Goal: Information Seeking & Learning: Find specific fact

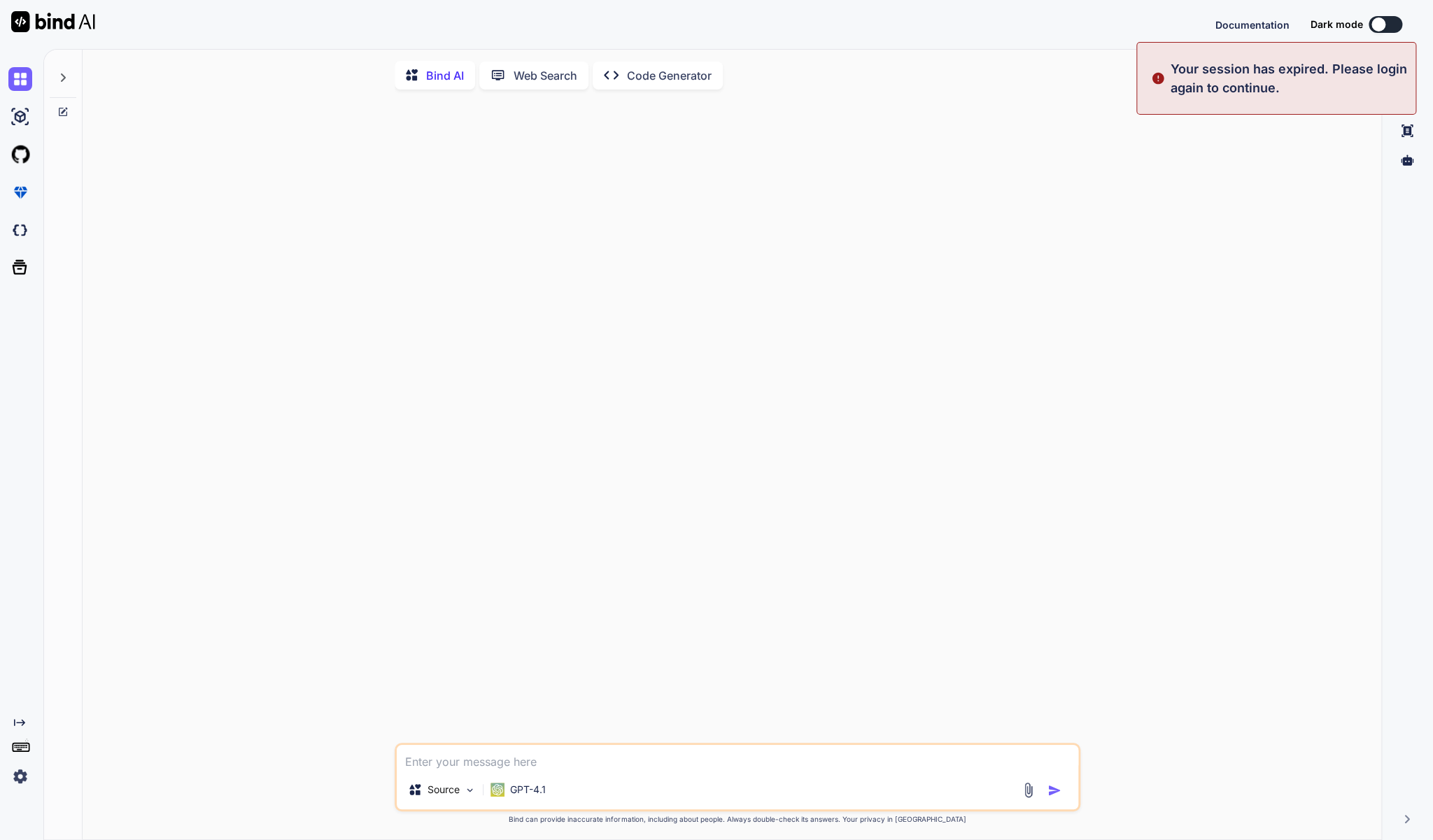
type textarea "x"
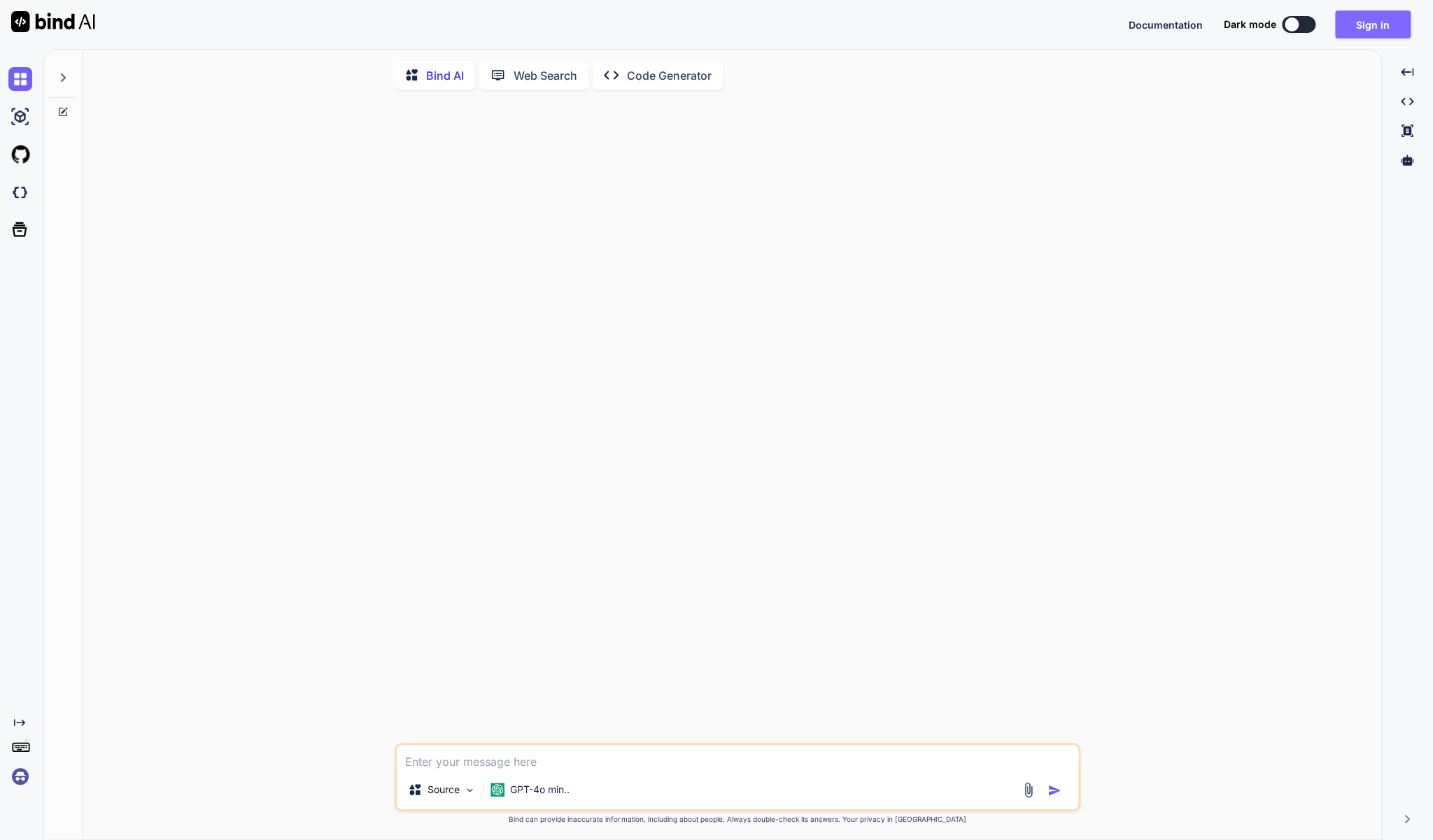
click at [1376, 19] on button "Sign in" at bounding box center [1373, 24] width 76 height 28
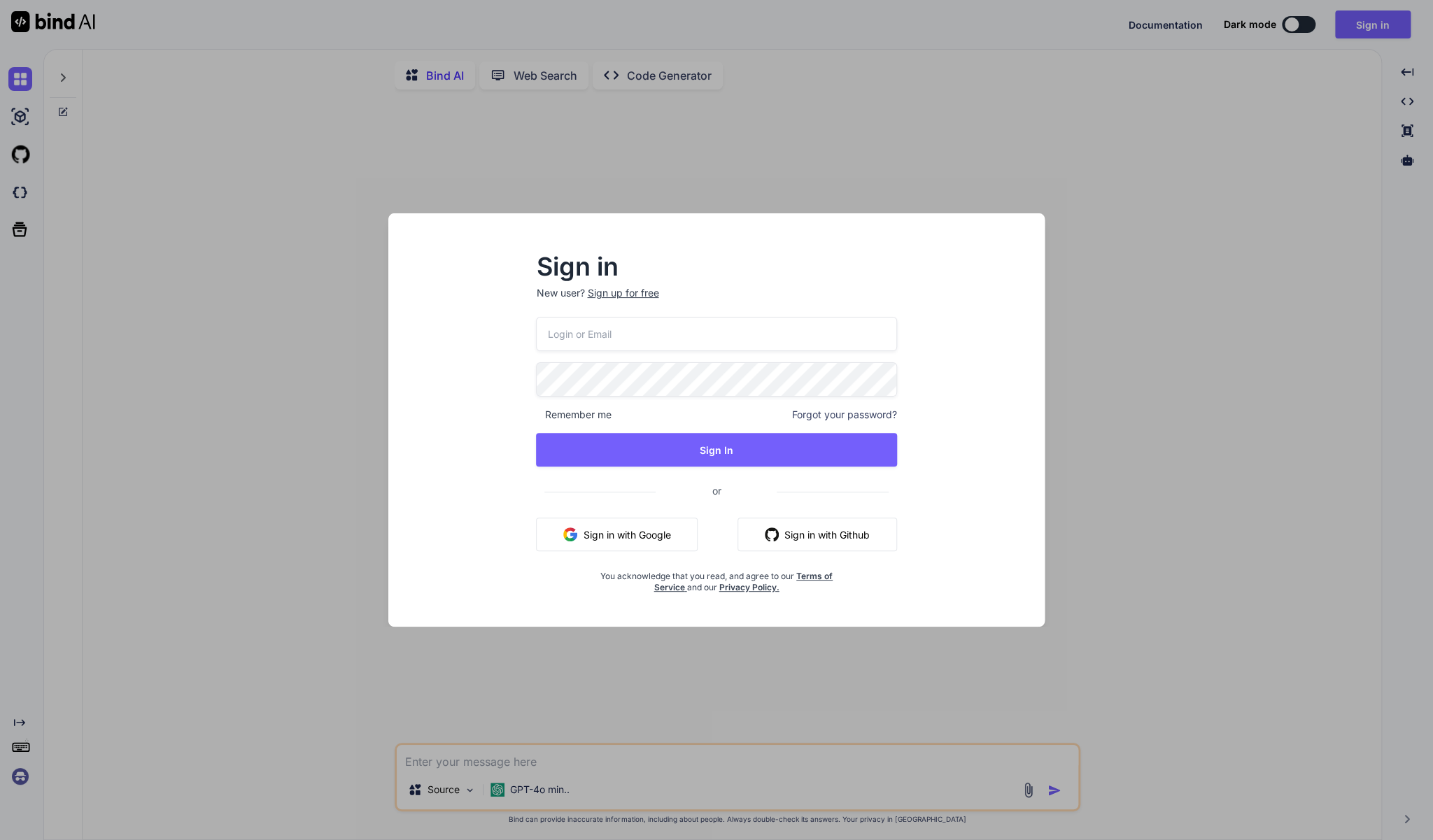
click at [444, 662] on div "Sign in New user? Sign up for free Remember me Forgot your password? Sign In or…" at bounding box center [716, 420] width 1433 height 840
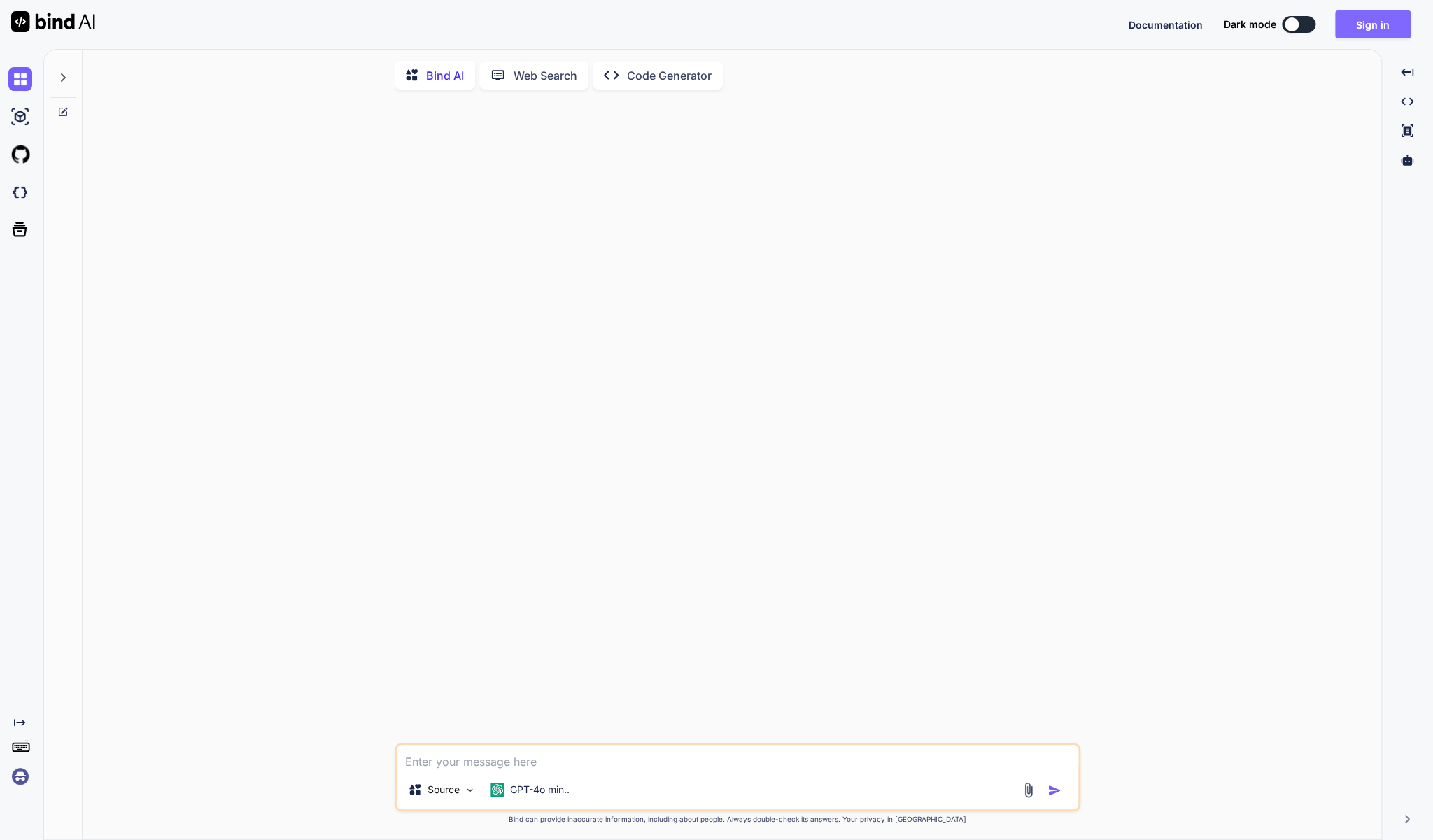
click at [1366, 20] on button "Sign in" at bounding box center [1373, 24] width 76 height 28
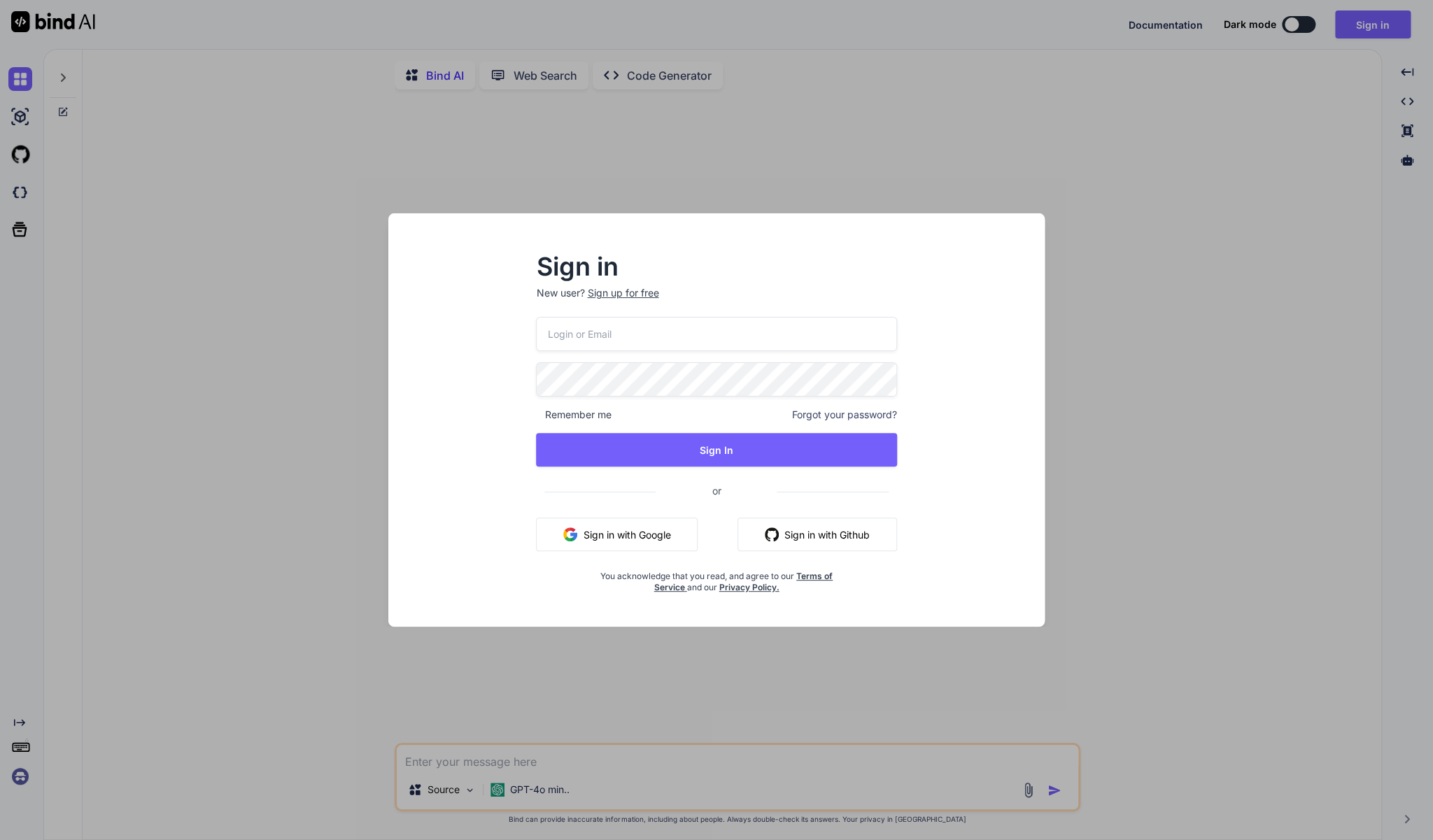
click at [682, 336] on input "email" at bounding box center [715, 334] width 360 height 34
type input "[EMAIL_ADDRESS][DOMAIN_NAME]"
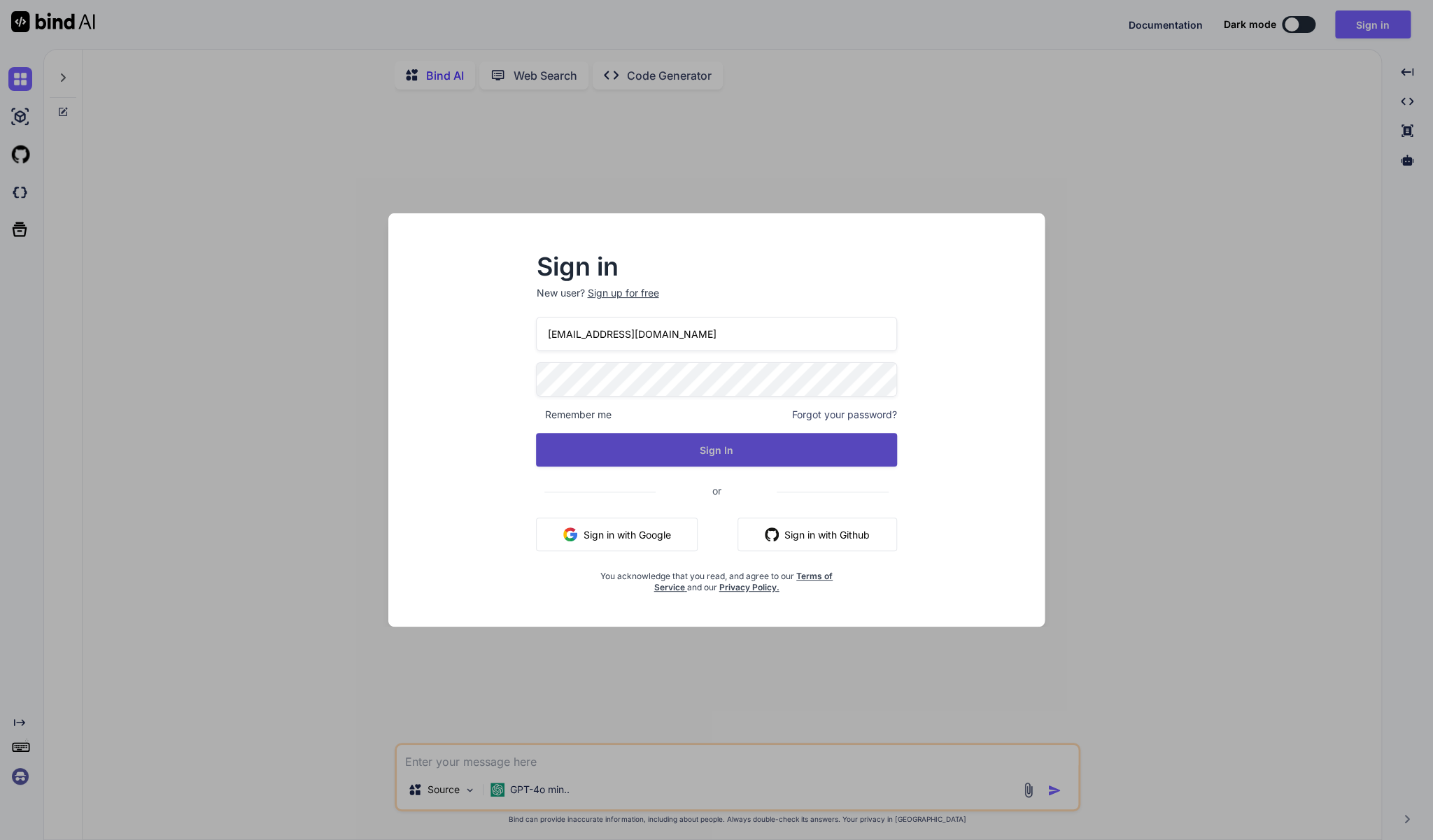
click at [730, 464] on button "Sign In" at bounding box center [715, 449] width 360 height 33
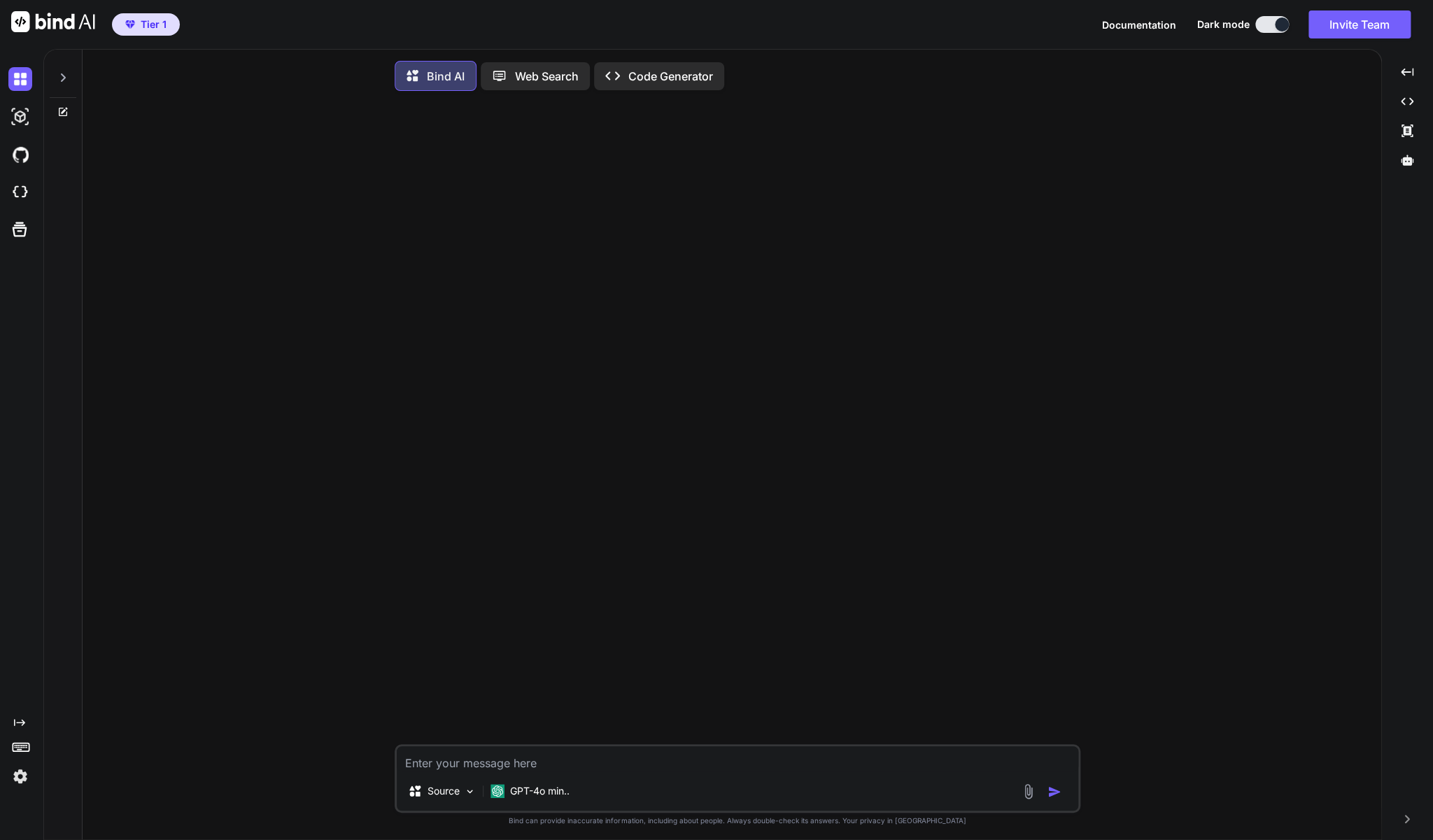
click at [68, 78] on icon at bounding box center [63, 78] width 11 height 11
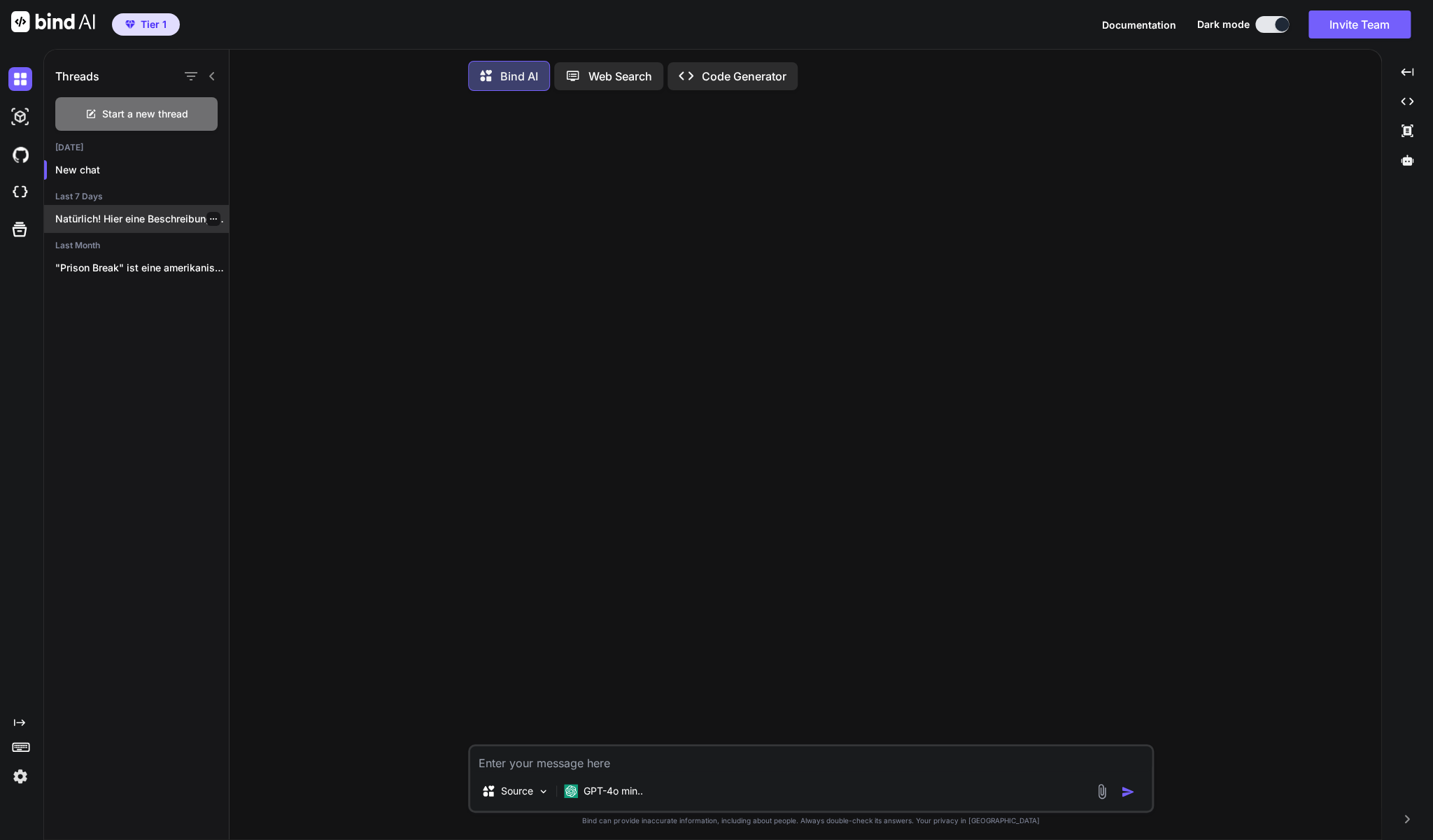
click at [151, 216] on p "Natürlich! Hier eine Beschreibung zu **Heroes –..." at bounding box center [142, 219] width 173 height 14
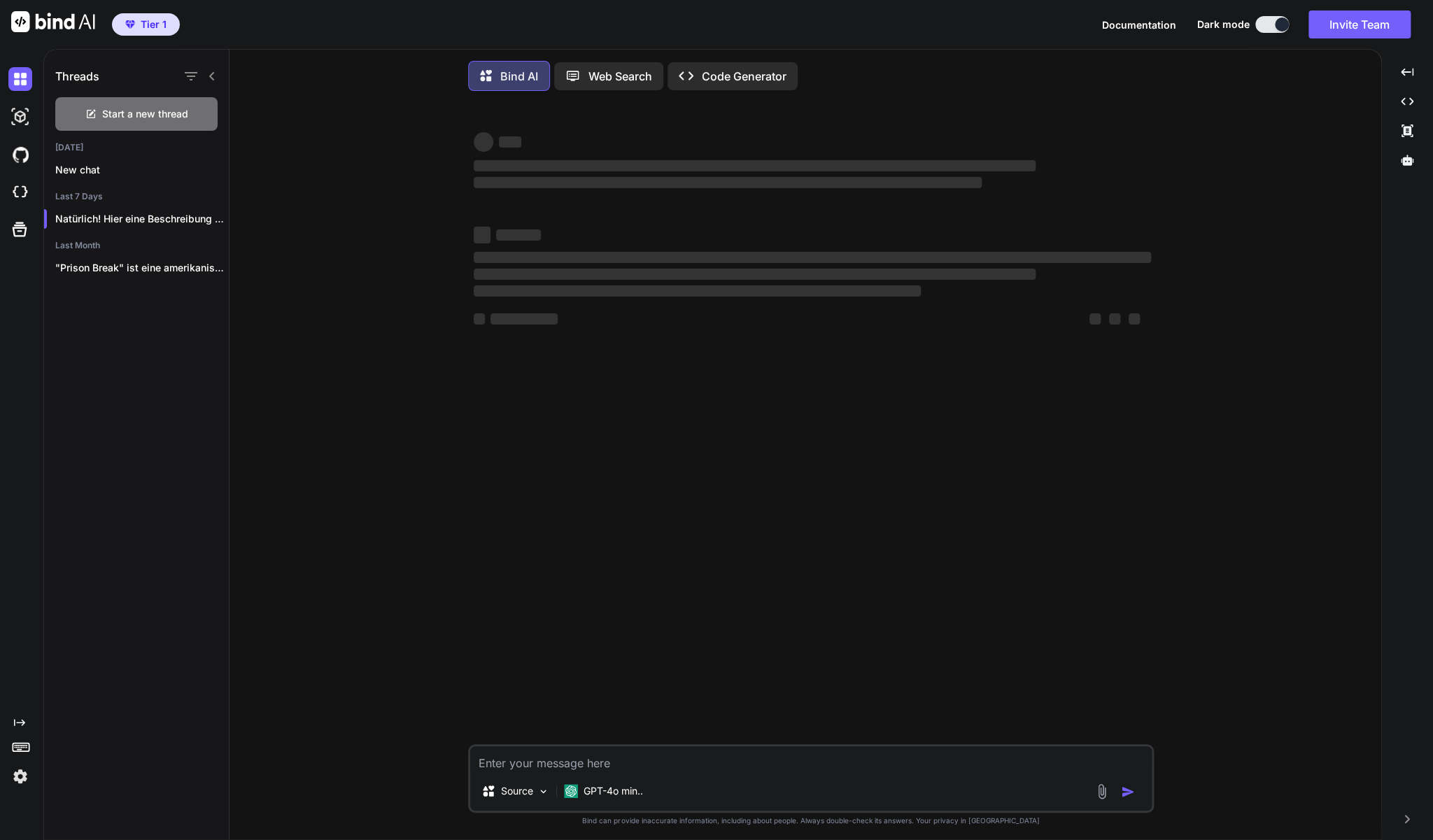
type textarea "x"
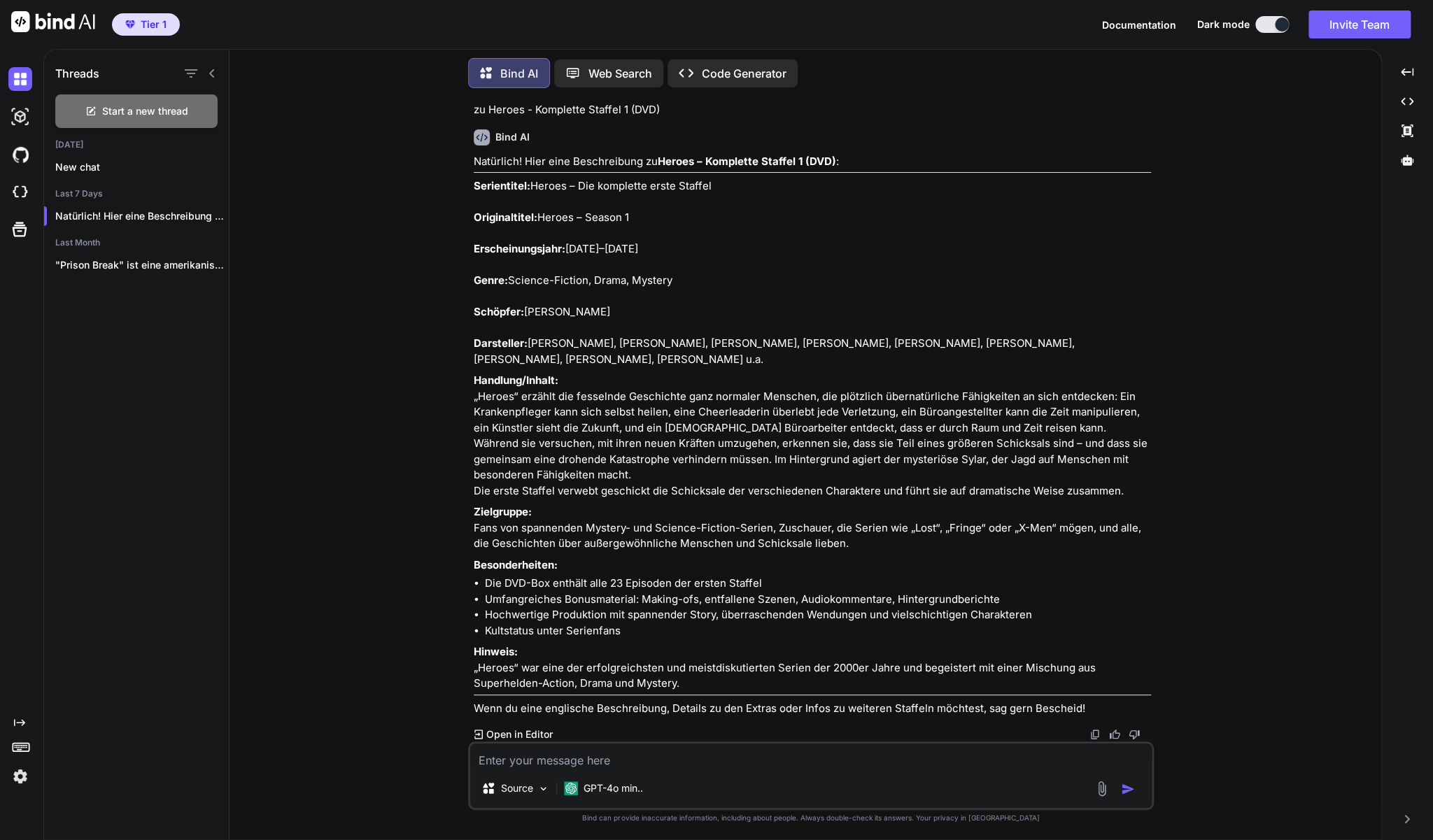
scroll to position [2738, 0]
click at [618, 759] on textarea at bounding box center [810, 756] width 681 height 25
type textarea "z"
type textarea "x"
type textarea "zu"
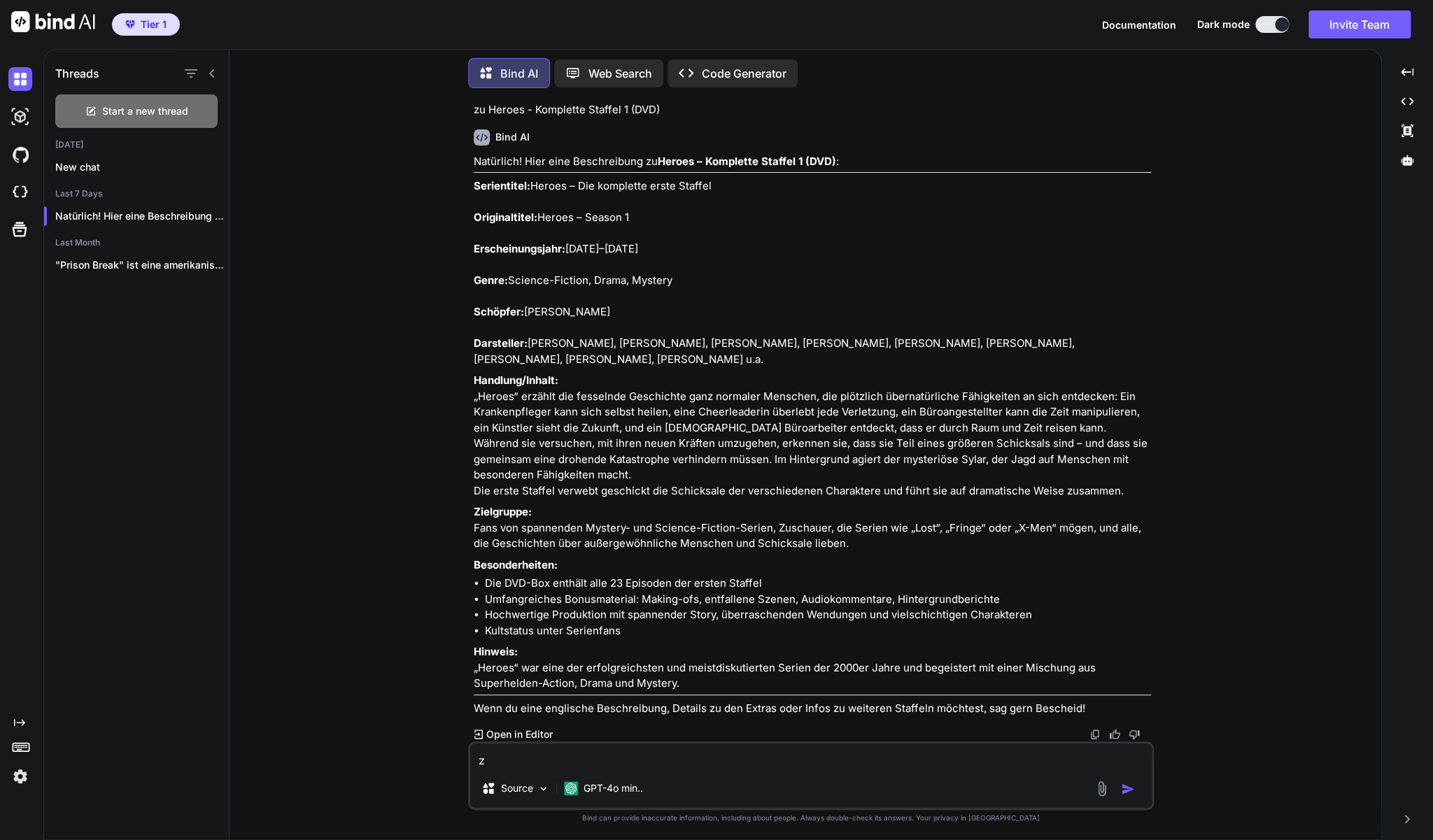
type textarea "x"
type textarea "zu"
type textarea "x"
paste textarea "0w0gLI8L/b/8,,?nKXc"
type textarea "zu 0w0gLI8L/b/8,,?nKXc"
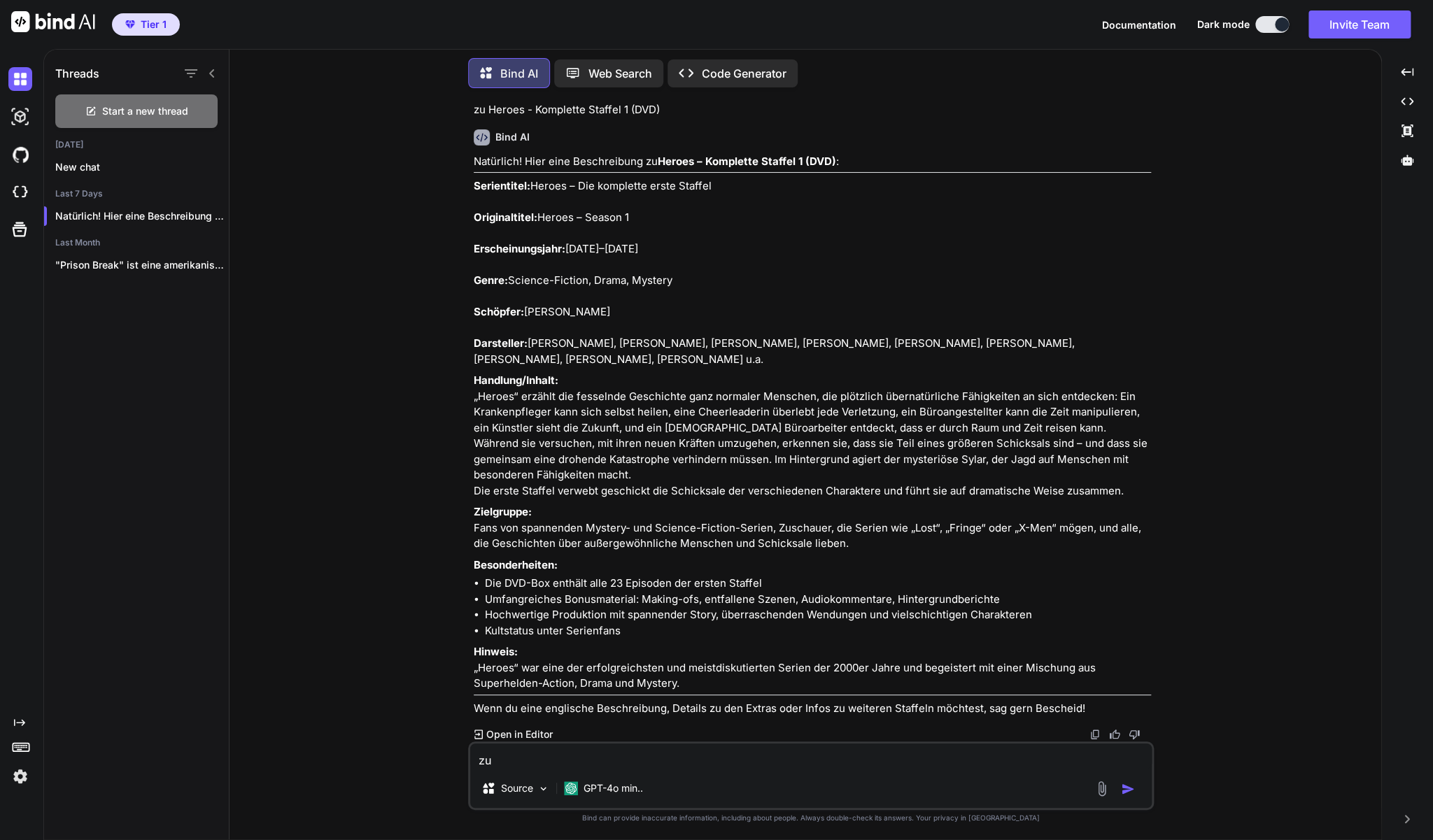
type textarea "x"
type textarea "zu"
type textarea "x"
paste textarea "Half Nelson (DVD - Arthaus Collection)"
type textarea "zu Half Nelson (DVD - Arthaus Collection)"
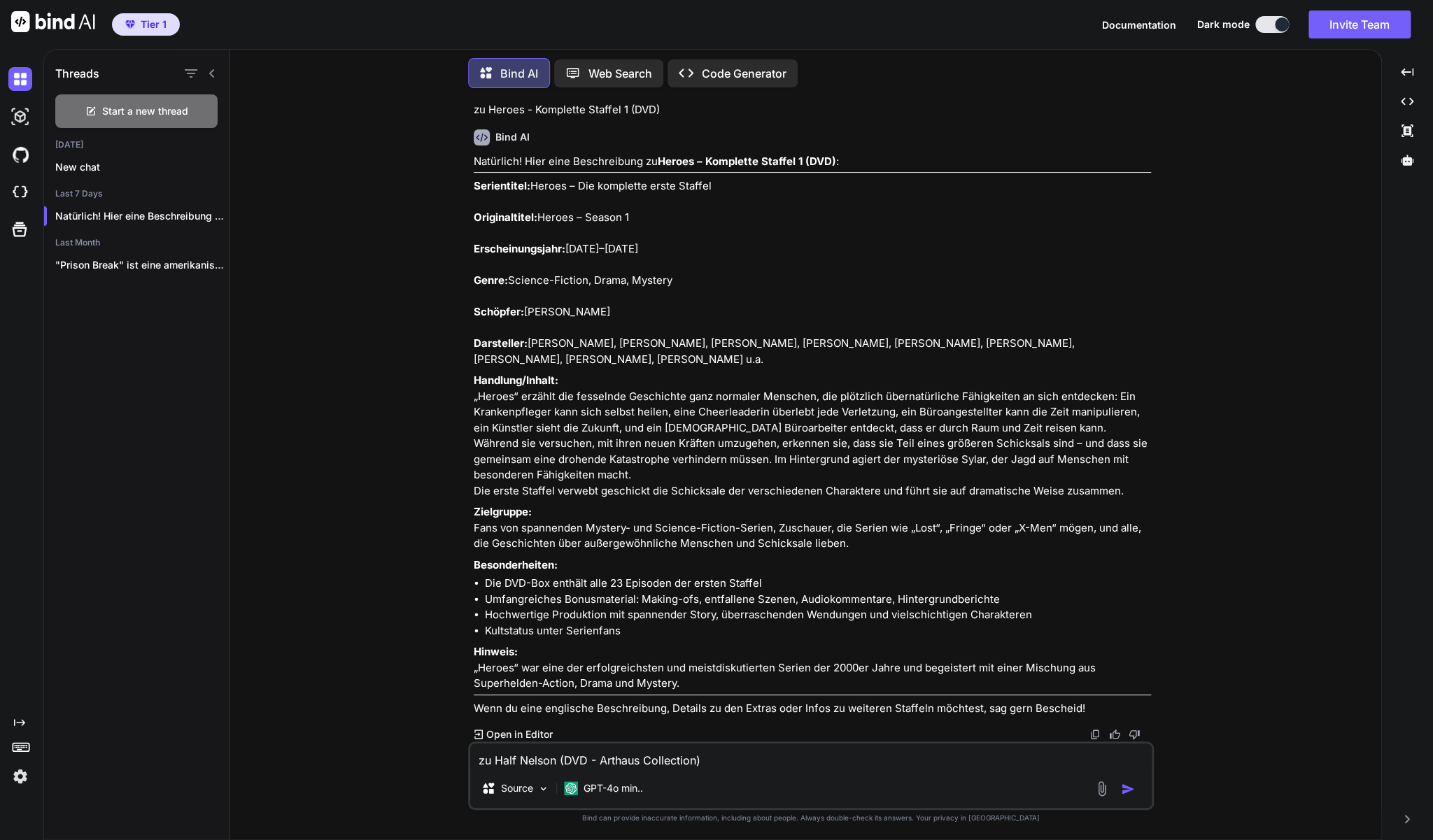
type textarea "x"
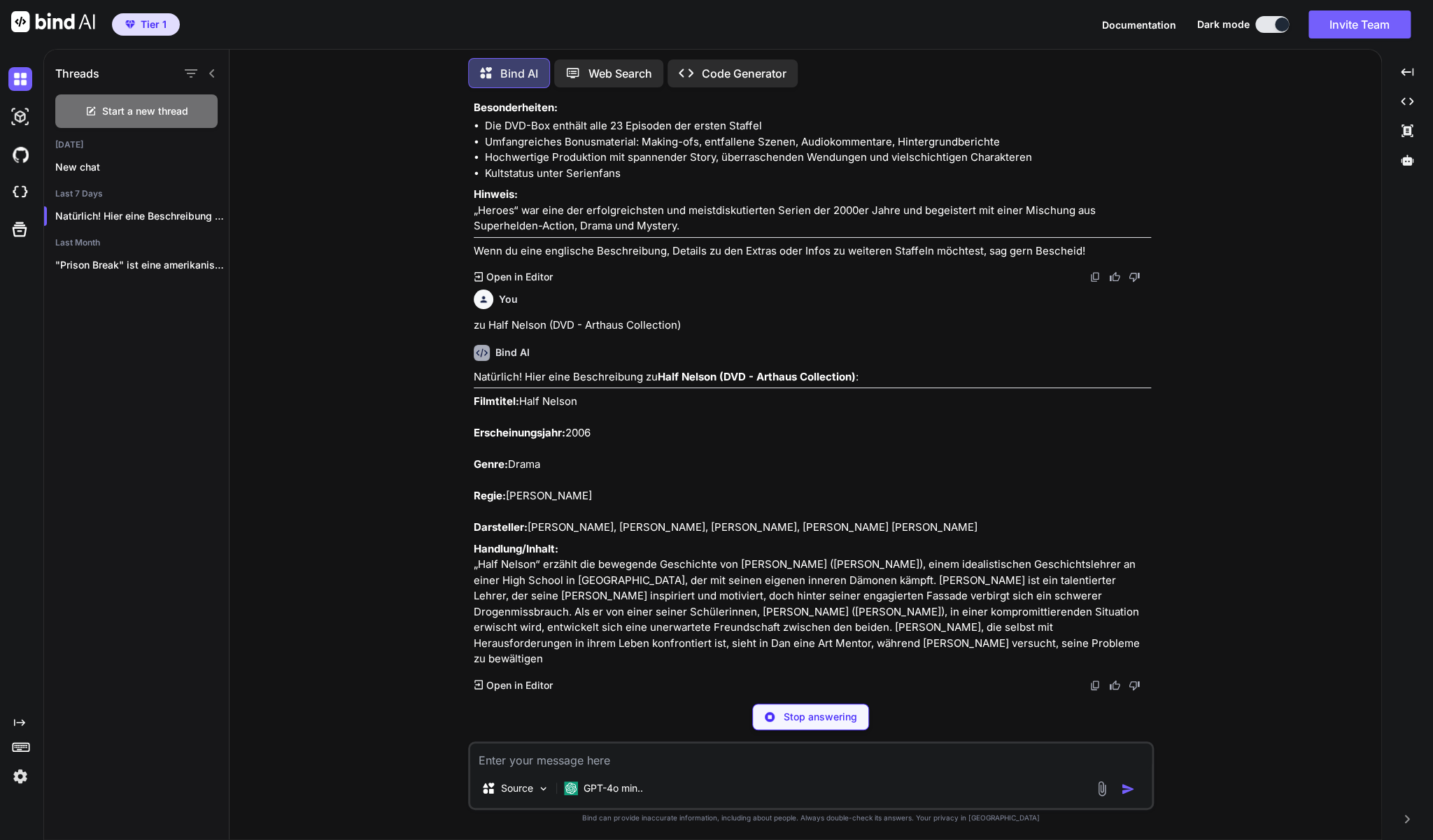
scroll to position [3288, 0]
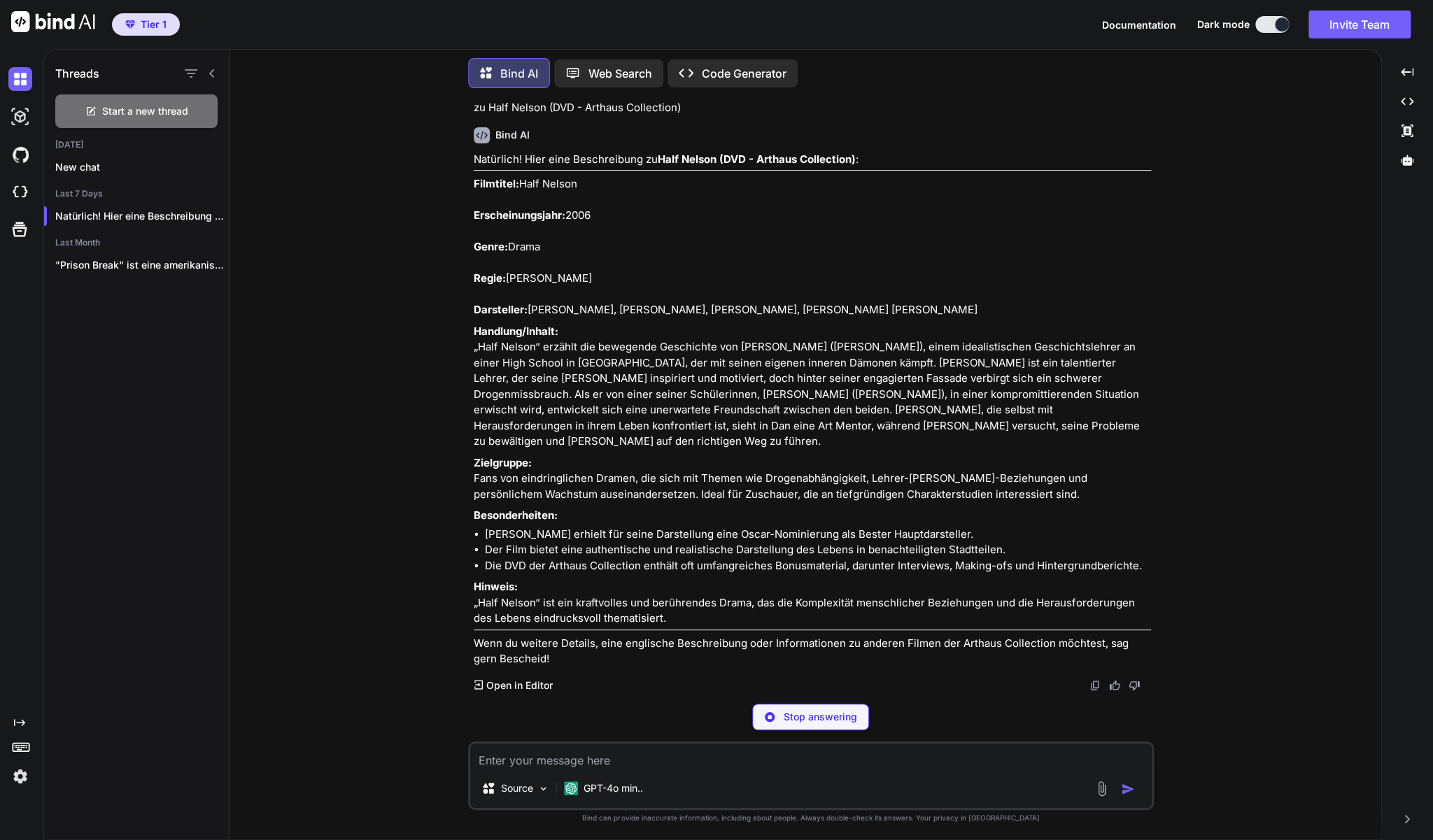
type textarea "x"
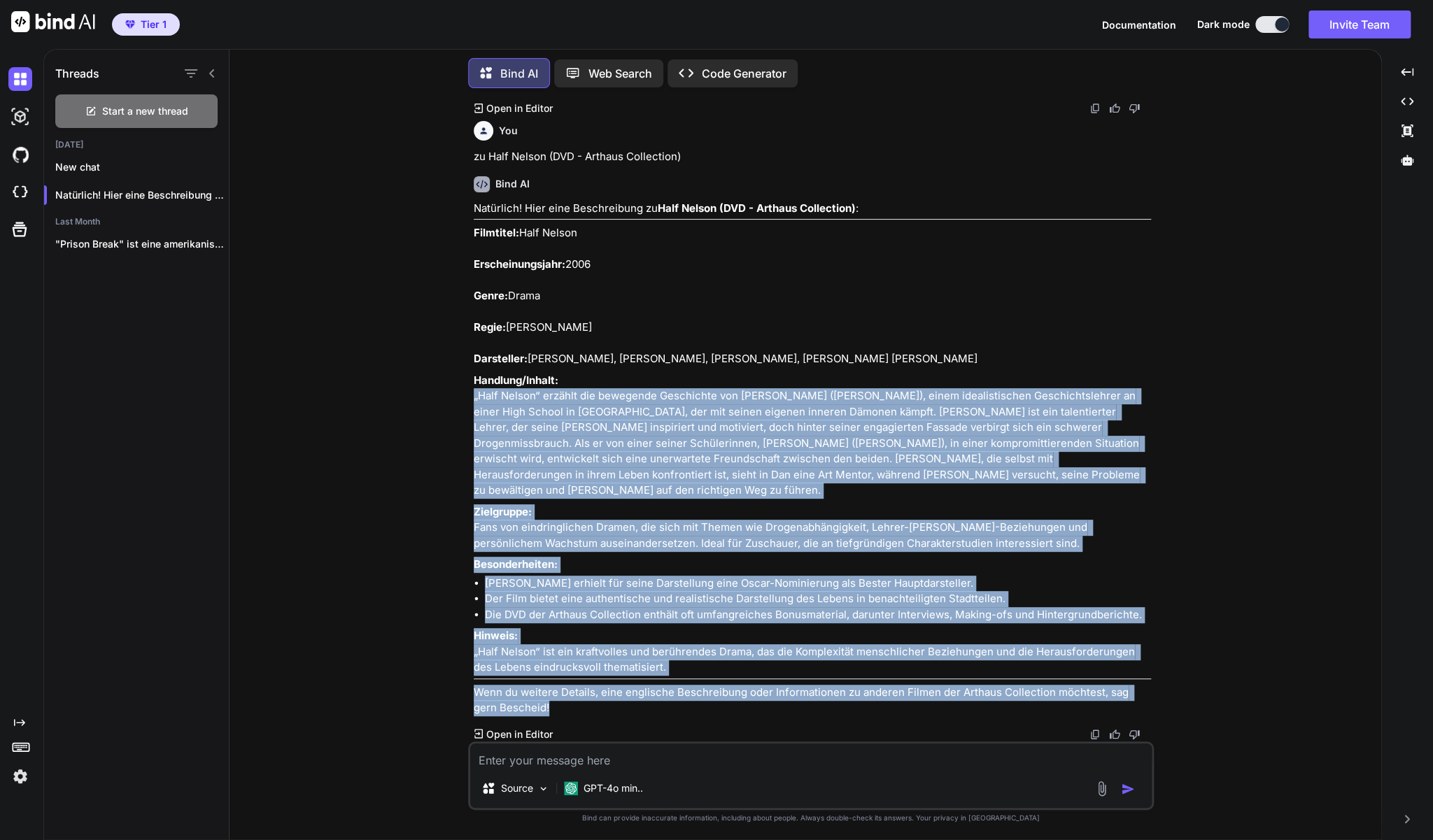
drag, startPoint x: 469, startPoint y: 415, endPoint x: 771, endPoint y: 577, distance: 342.7
click at [771, 577] on div "You zu Der Himmel soll warten - DVD Bind AI Natürlich! Hier eine Beschreibung z…" at bounding box center [811, 470] width 686 height 741
click at [665, 576] on li "[PERSON_NAME] erhielt für seine Darstellung eine Oscar-Nominierung als Bester H…" at bounding box center [818, 584] width 666 height 16
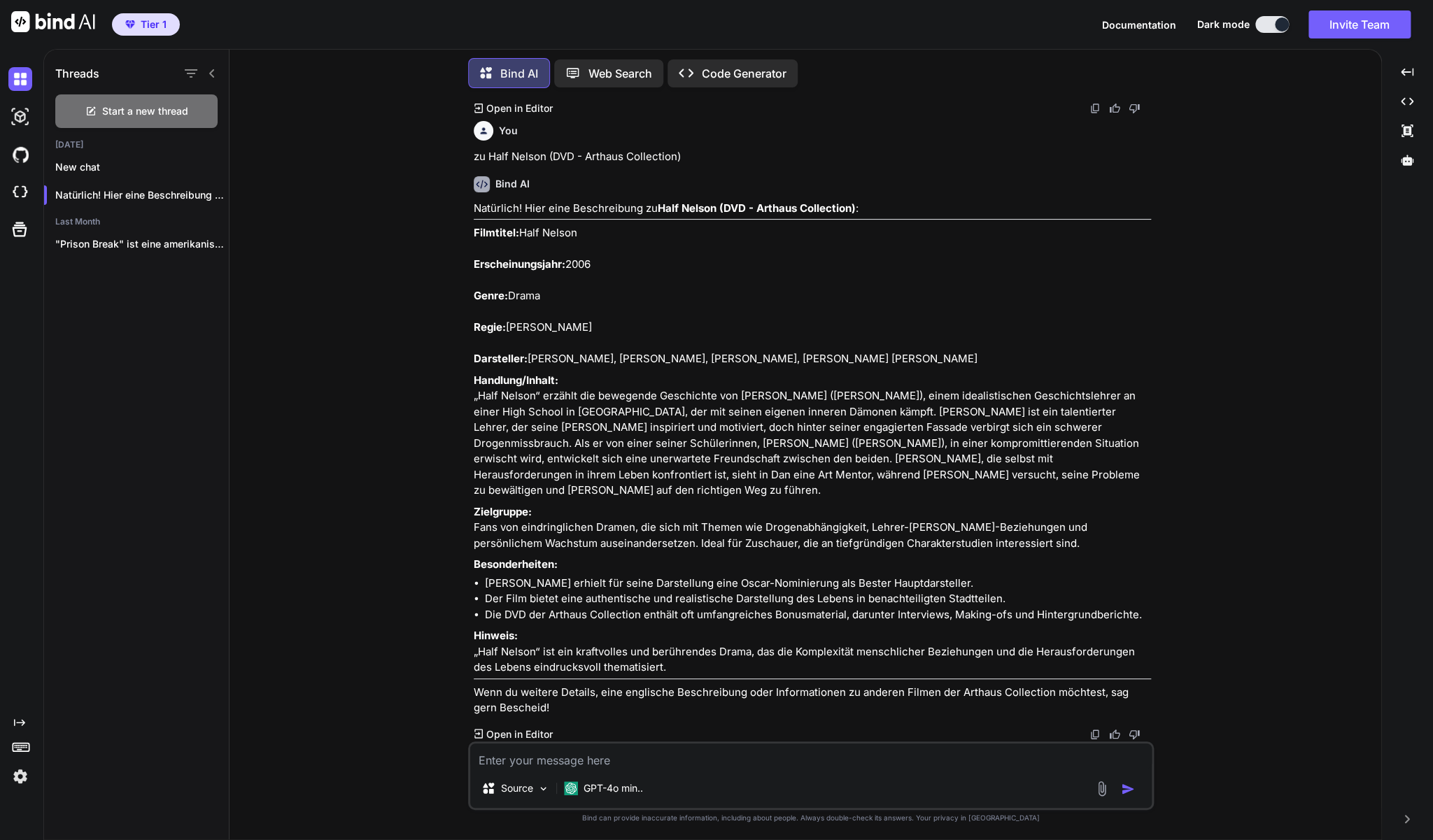
drag, startPoint x: 670, startPoint y: 666, endPoint x: 475, endPoint y: 204, distance: 501.5
click at [475, 204] on div "Natürlich! Hier eine Beschreibung zu Half Nelson (DVD - Arthaus Collection) : F…" at bounding box center [813, 459] width 677 height 516
copy div "Loremipsu: Dolo Sitame Consecteturadipi: 0099 Elits: Doeiu Tempo: Inci Utlab Et…"
click at [614, 760] on textarea at bounding box center [810, 756] width 681 height 25
type textarea "z"
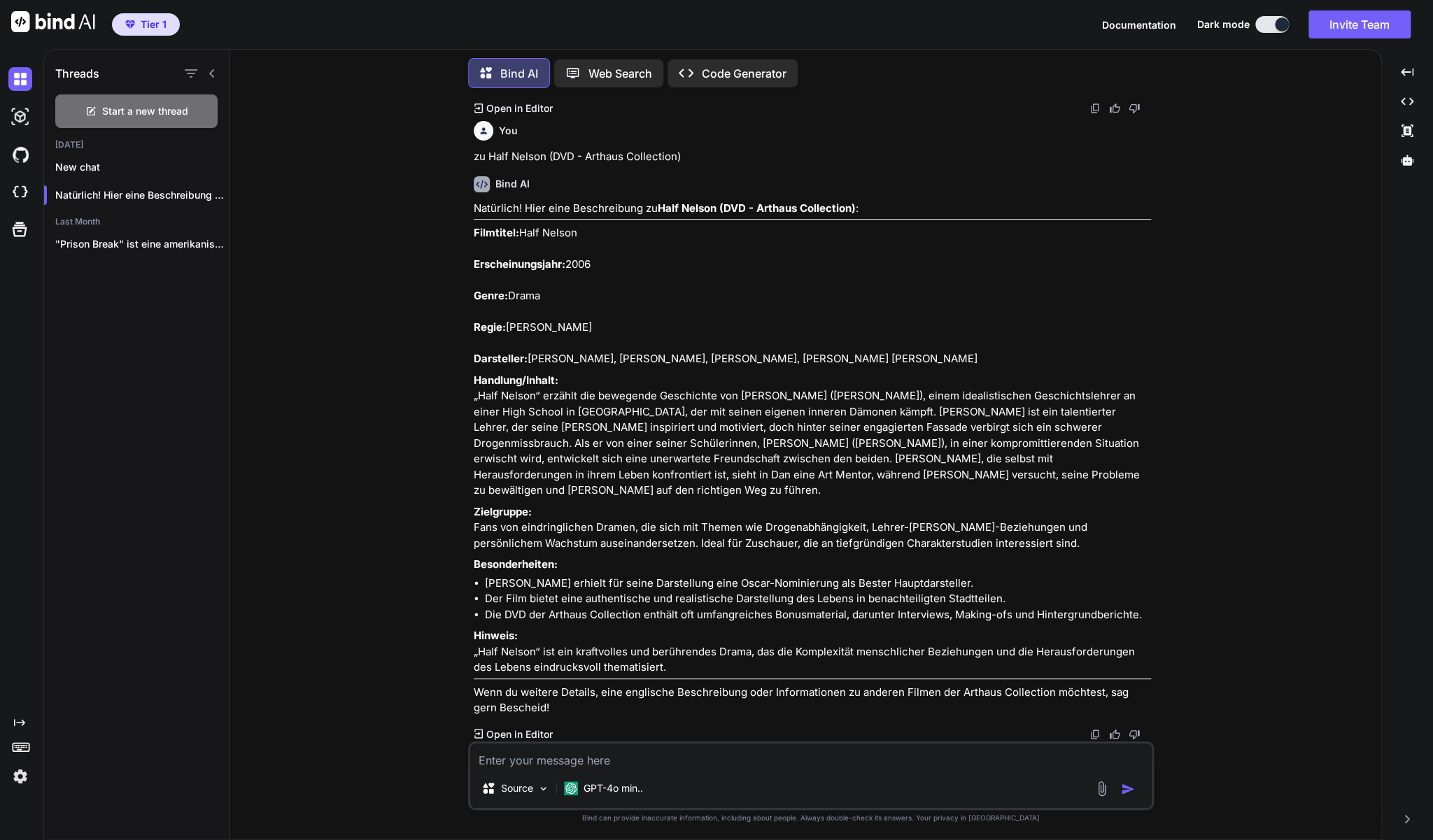
type textarea "x"
type textarea "zu"
type textarea "x"
type textarea "zu"
type textarea "x"
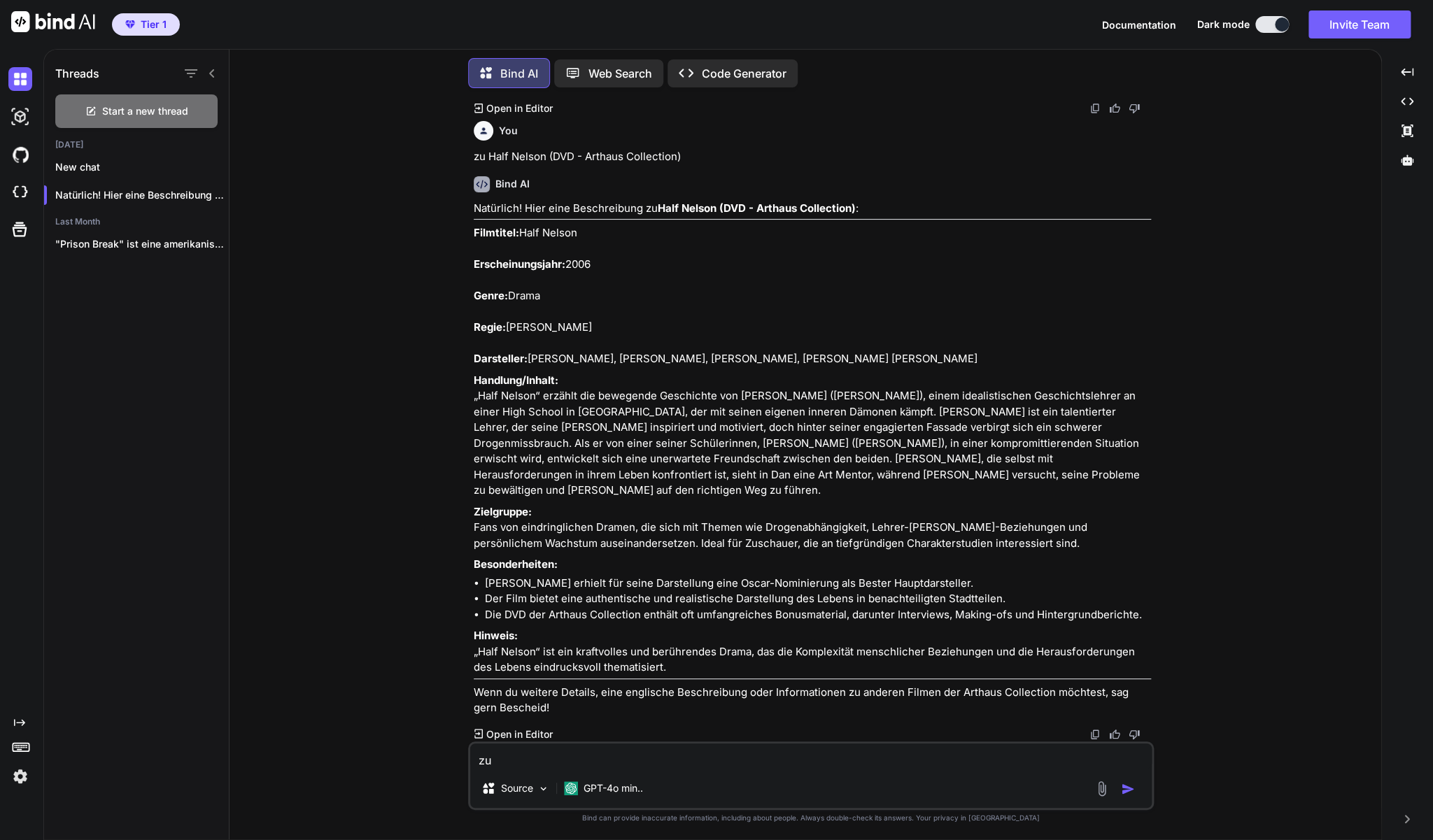
paste textarea "Hunger Games - Die Tribute von [PERSON_NAME]"
type textarea "zu Hunger Games - Die Tribute von [PERSON_NAME]"
type textarea "x"
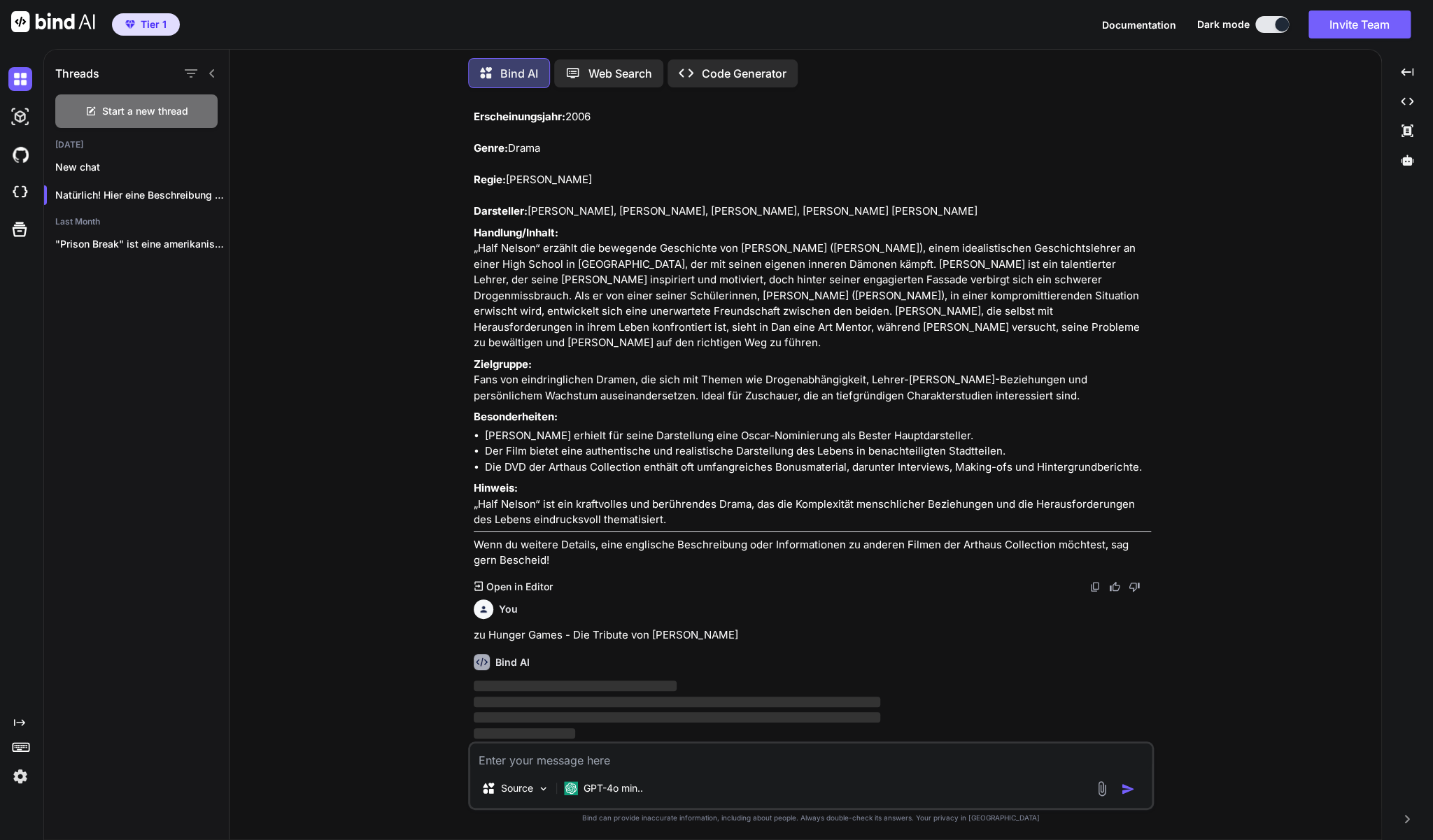
scroll to position [3638, 0]
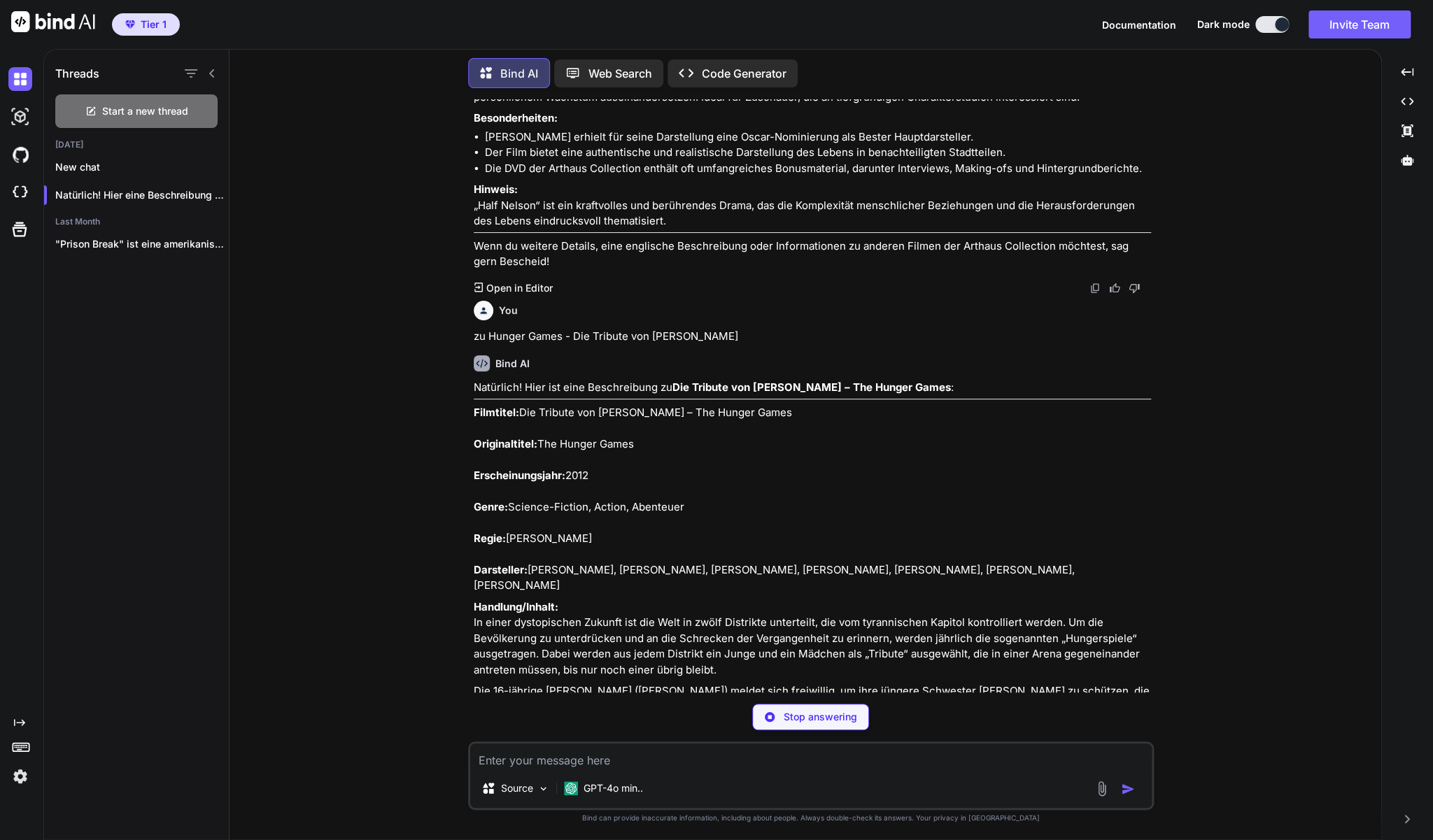
type textarea "x"
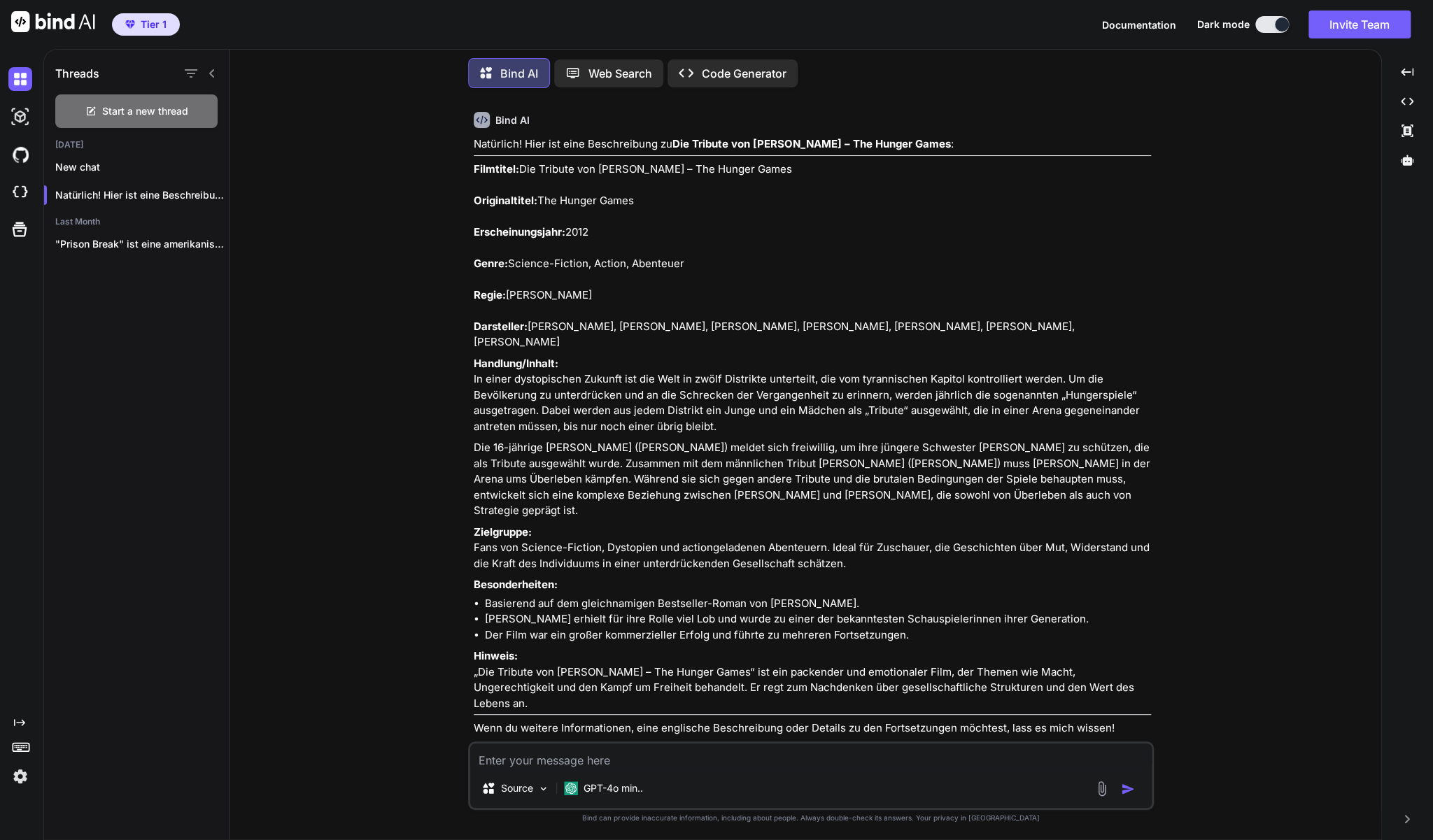
scroll to position [3881, 0]
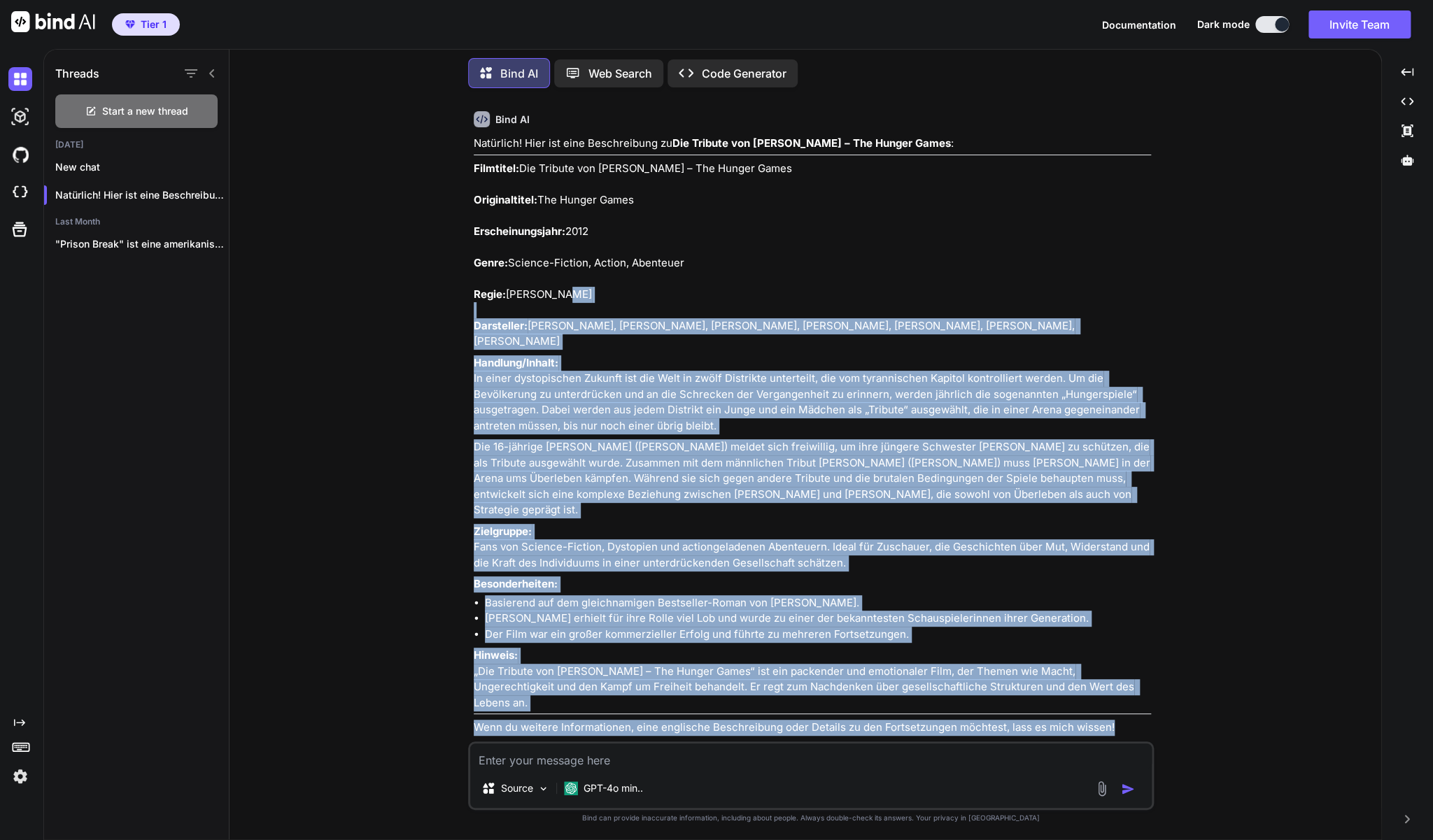
drag, startPoint x: 470, startPoint y: 477, endPoint x: 900, endPoint y: 606, distance: 448.9
click at [900, 606] on div "You zu Der Himmel soll warten - DVD Bind AI Natürlich! Hier eine Beschreibung z…" at bounding box center [811, 470] width 686 height 741
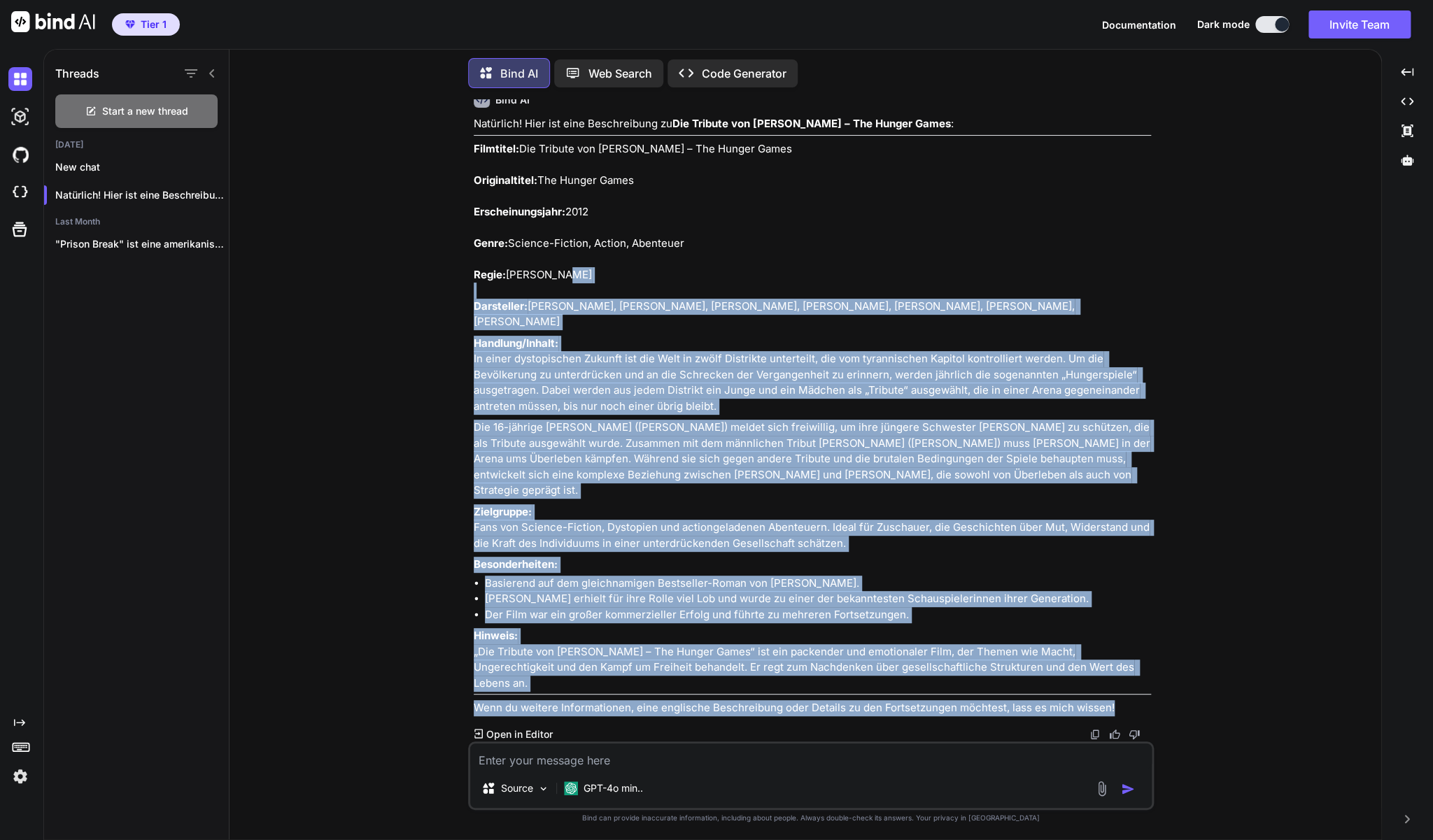
scroll to position [4213, 0]
click at [743, 546] on p "Zielgruppe: Fans von Science-Fiction, Dystopien und actiongeladenen Abenteuern.…" at bounding box center [813, 528] width 677 height 47
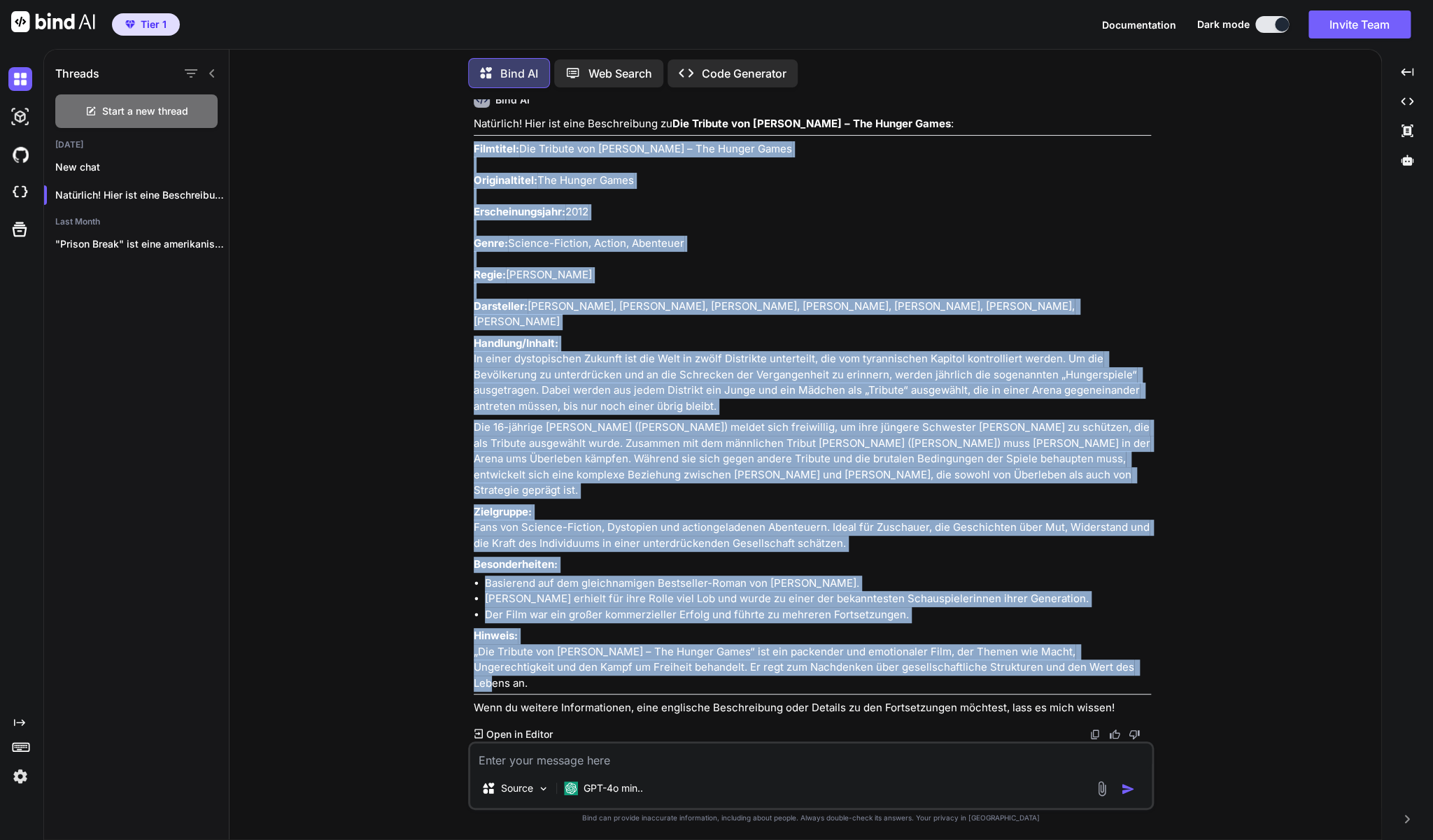
drag, startPoint x: 1073, startPoint y: 681, endPoint x: 474, endPoint y: 151, distance: 799.8
click at [474, 151] on div "Natürlich! Hier ist eine Beschreibung zu Die Tribute von [PERSON_NAME] – The Hu…" at bounding box center [813, 416] width 677 height 600
copy div "Loremipsu: Dol Sitamet con Adipi – Eli Seddoe Tempo Incididuntutl: Etd Magnaa E…"
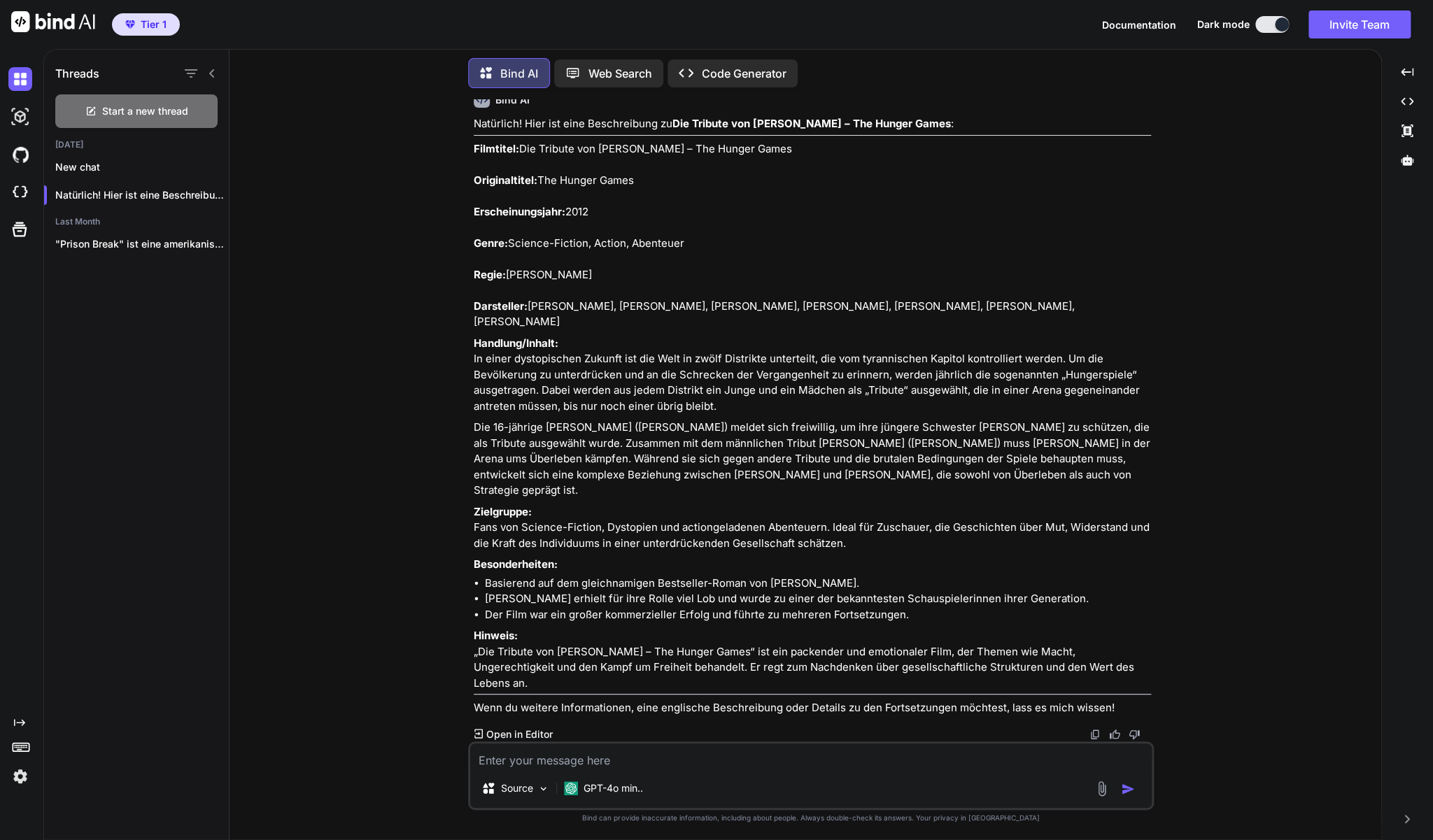
click at [558, 766] on textarea at bounding box center [810, 756] width 681 height 25
type textarea "z"
type textarea "x"
type textarea "zu"
type textarea "x"
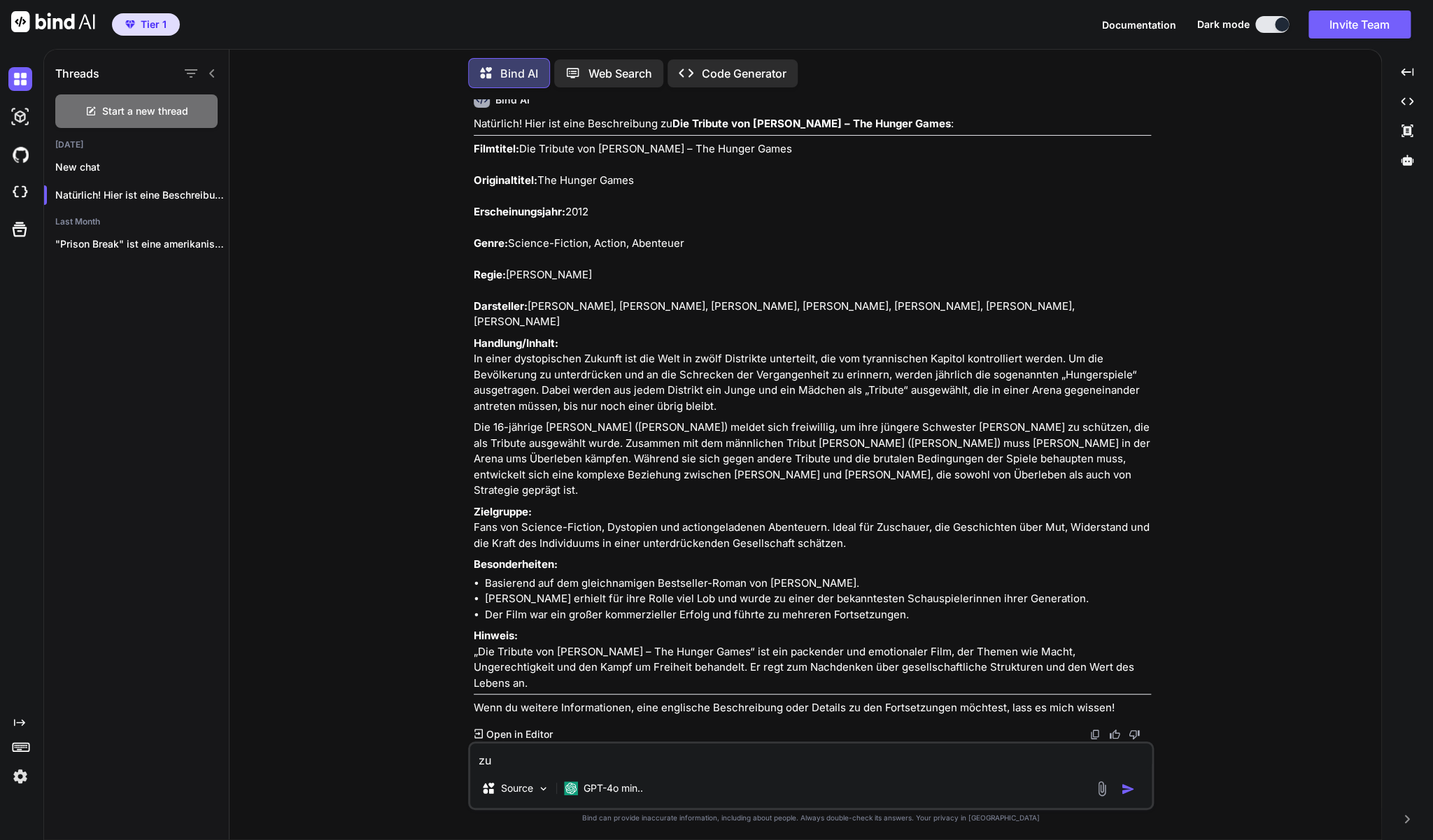
type textarea "zu"
type textarea "x"
paste textarea "[PERSON_NAME] - One Night At The Palladium (DVD)"
type textarea "zu [PERSON_NAME] - One Night At The Palladium (DVD)"
type textarea "x"
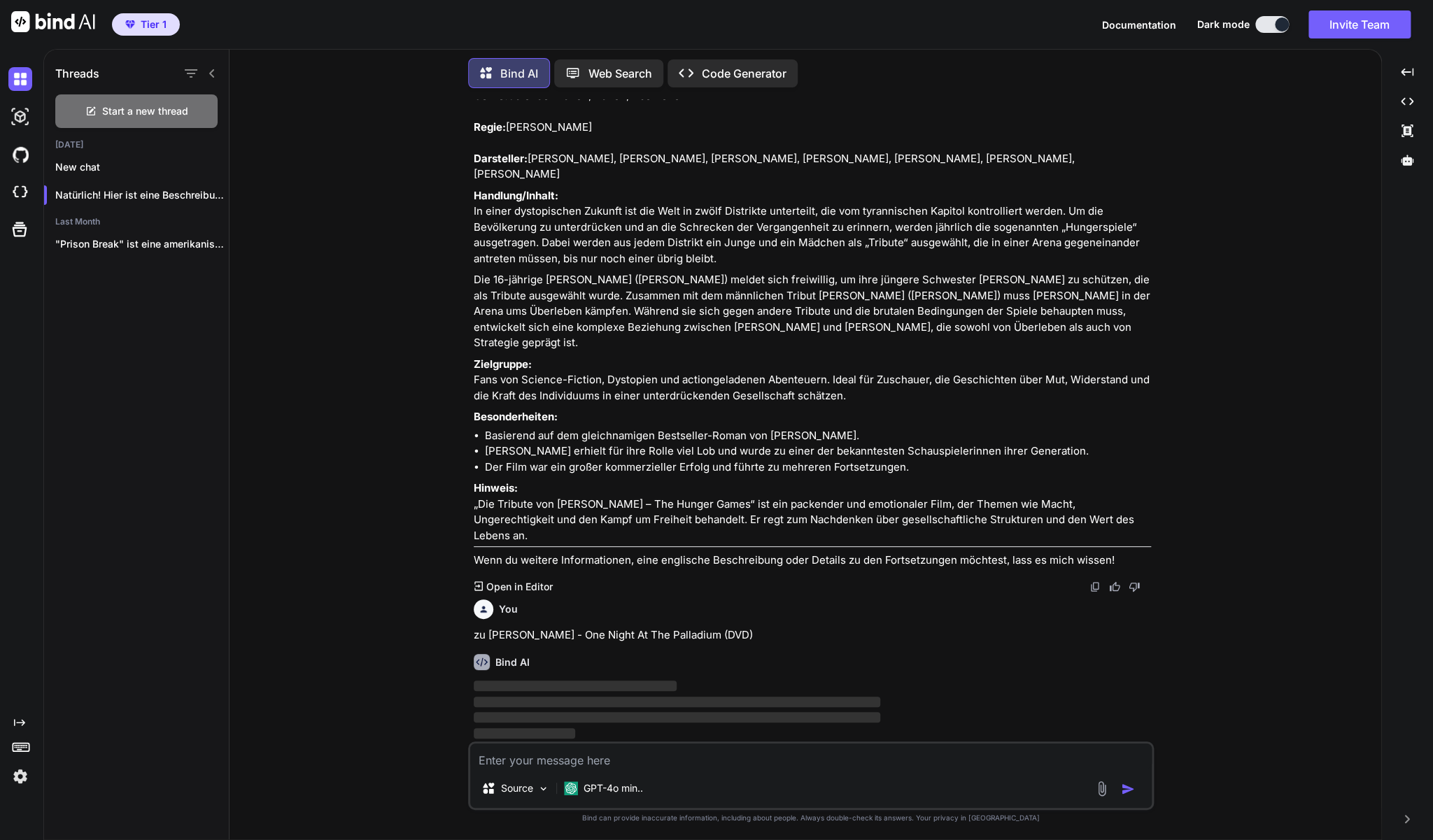
scroll to position [4347, 0]
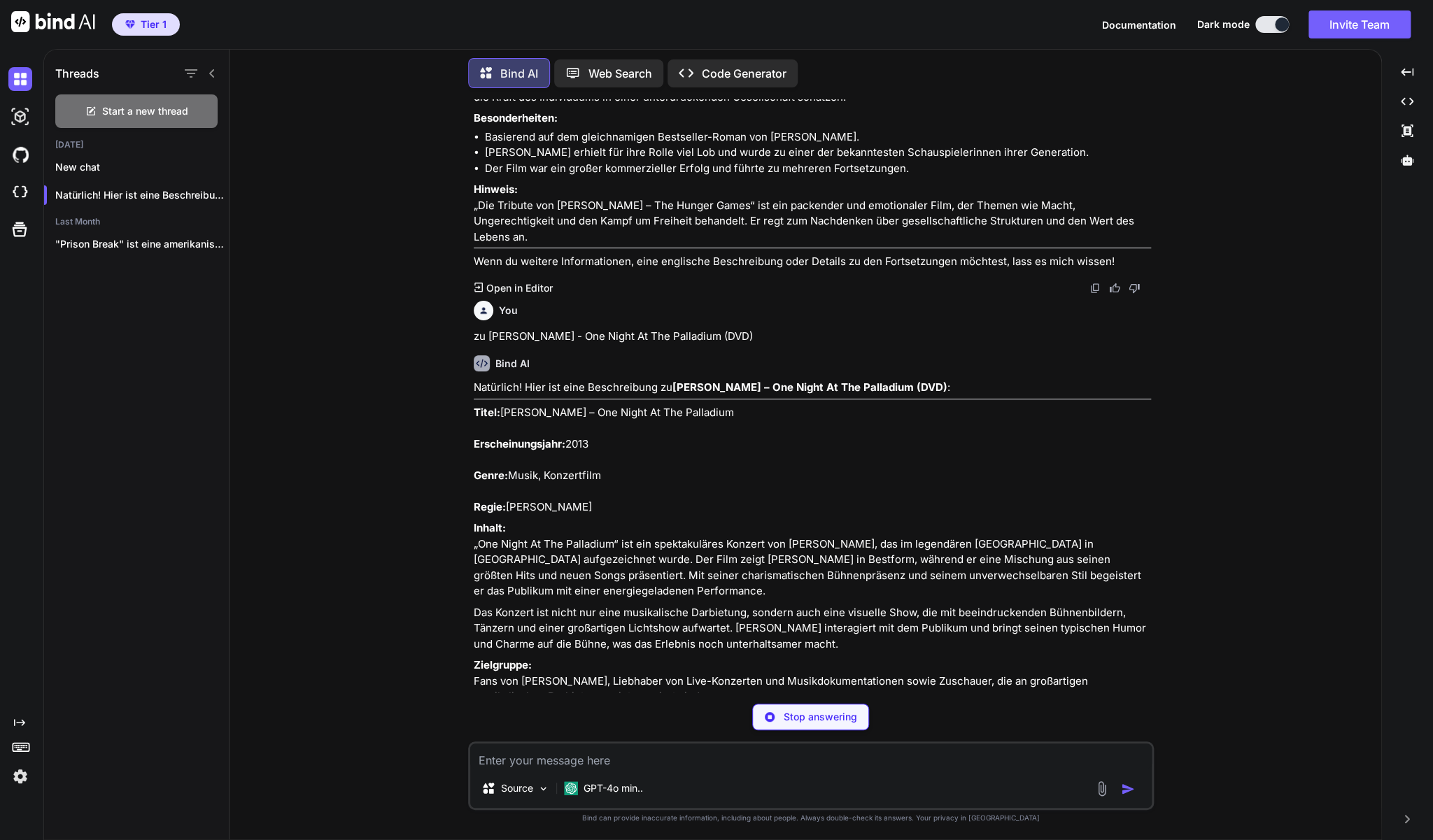
type textarea "x"
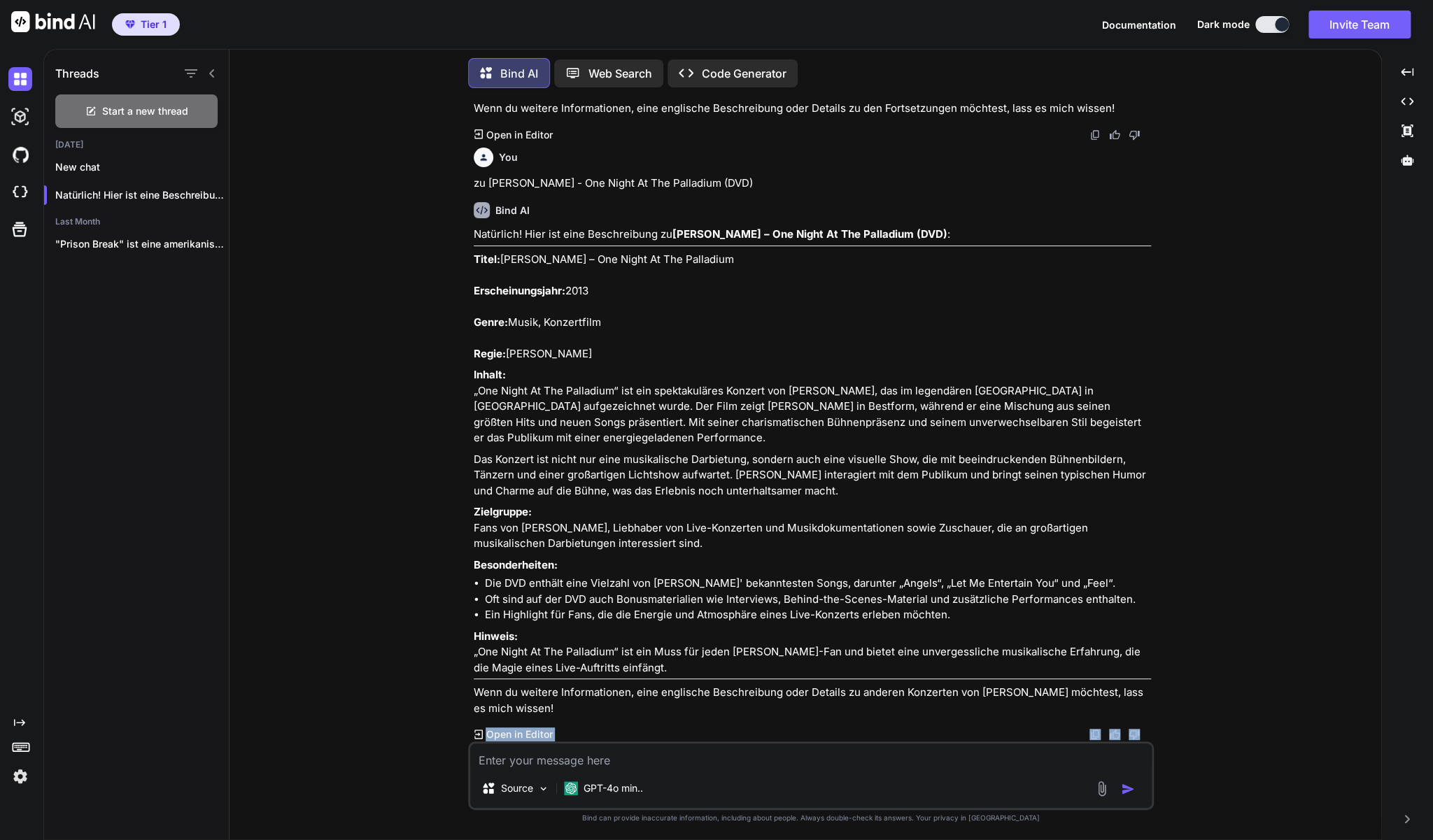
scroll to position [4860, 0]
drag, startPoint x: 474, startPoint y: 399, endPoint x: 739, endPoint y: 667, distance: 376.9
click at [739, 667] on div "Natürlich! Hier ist eine Beschreibung zu [PERSON_NAME] – One Night At The Palla…" at bounding box center [813, 471] width 677 height 490
copy div "Lorem: Ipsumd Sitametc – Adi Elits Do Eiu Temporinc Utlaboreetdolore: 6734 Magn…"
